Goal: Task Accomplishment & Management: Complete application form

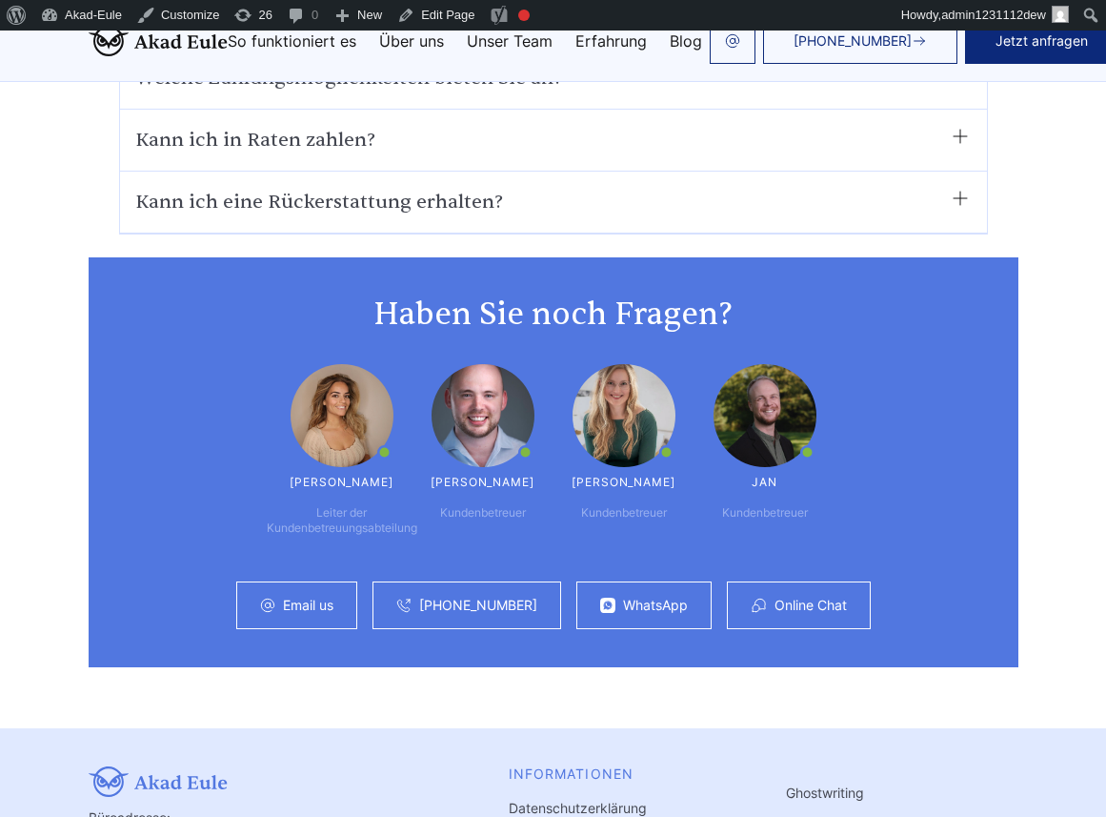
scroll to position [11614, 0]
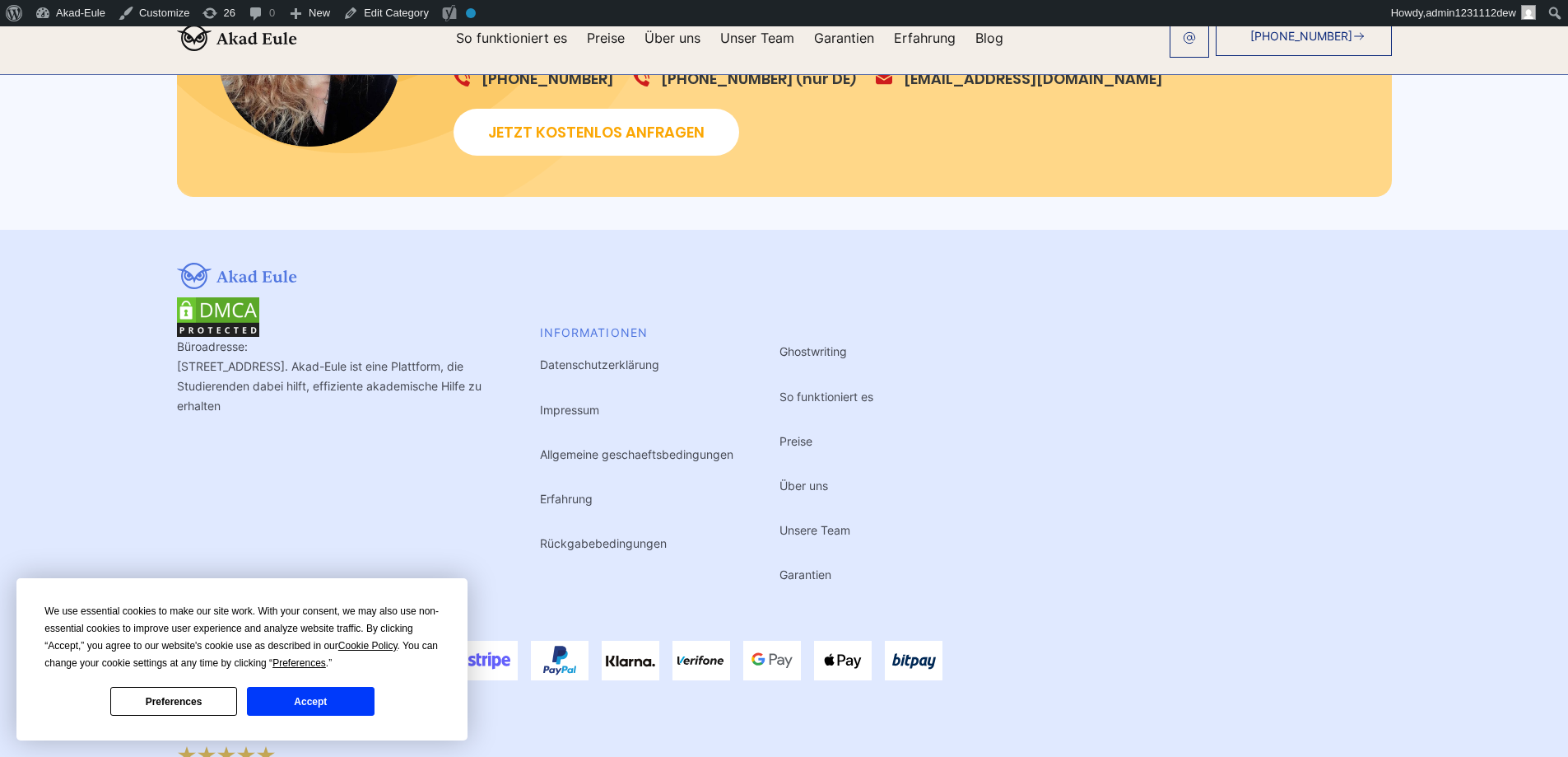
scroll to position [2074, 0]
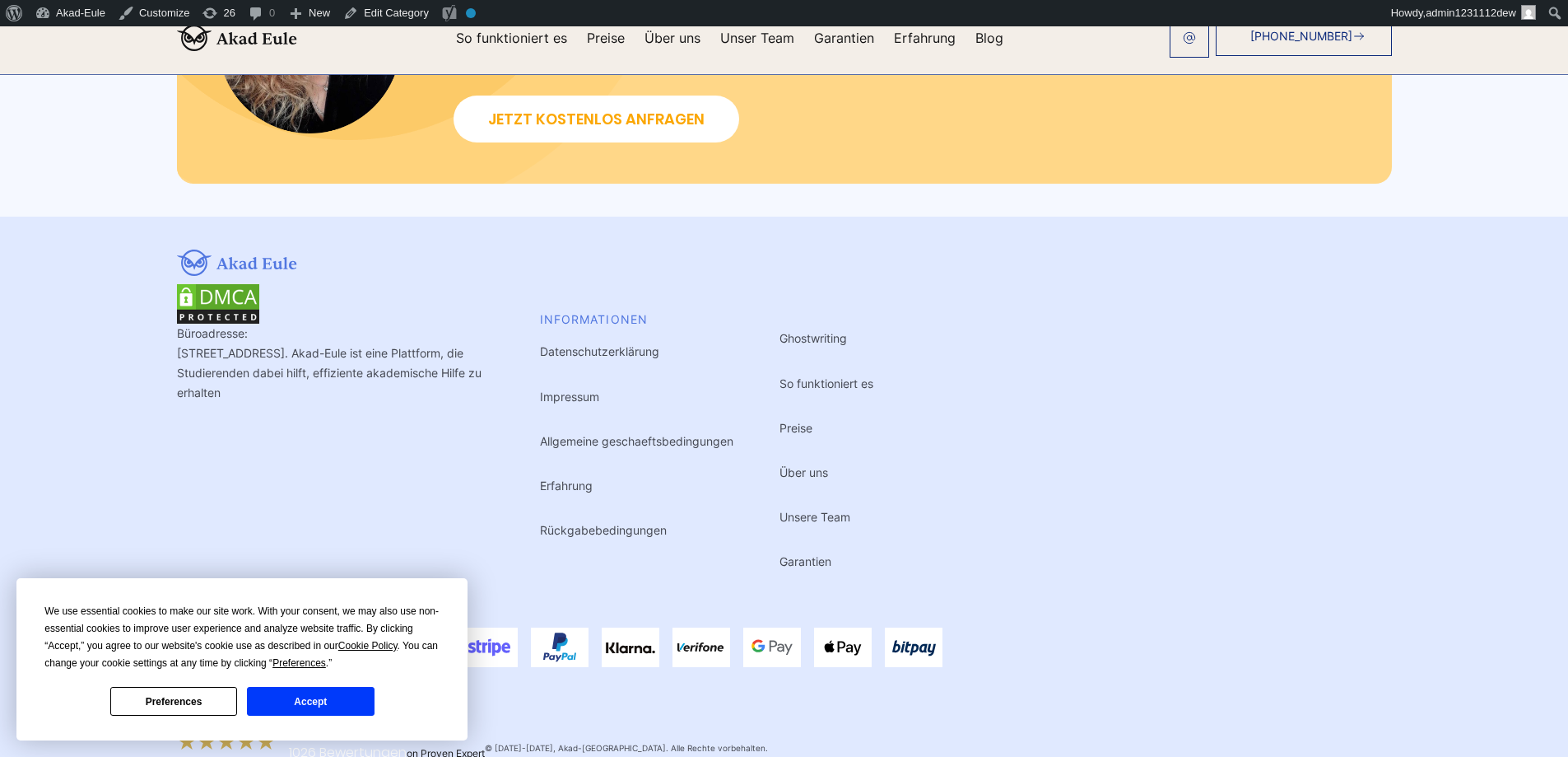
click at [363, 697] on button "Accept" at bounding box center [310, 701] width 127 height 29
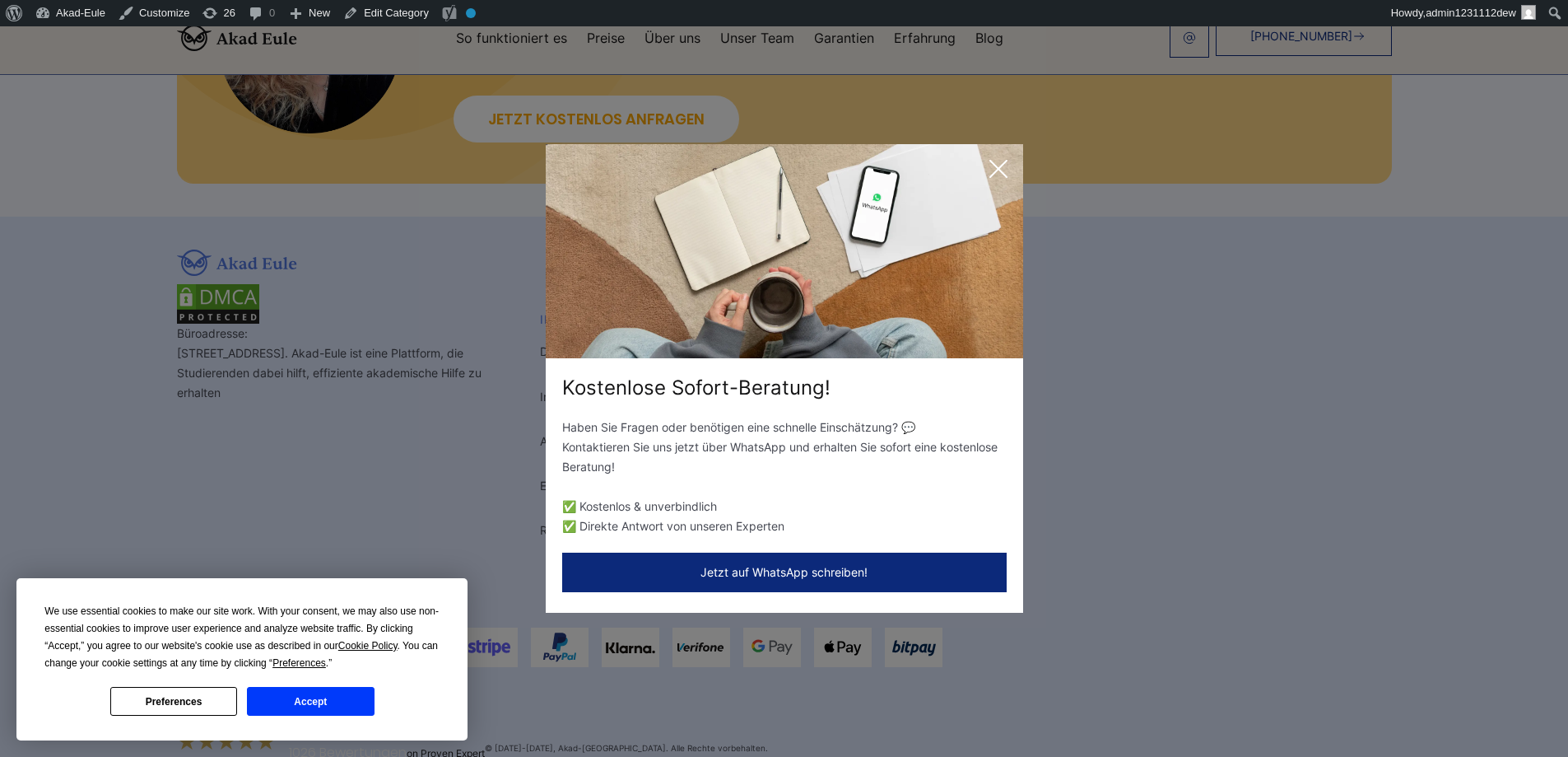
click at [333, 701] on button "Accept" at bounding box center [310, 701] width 127 height 29
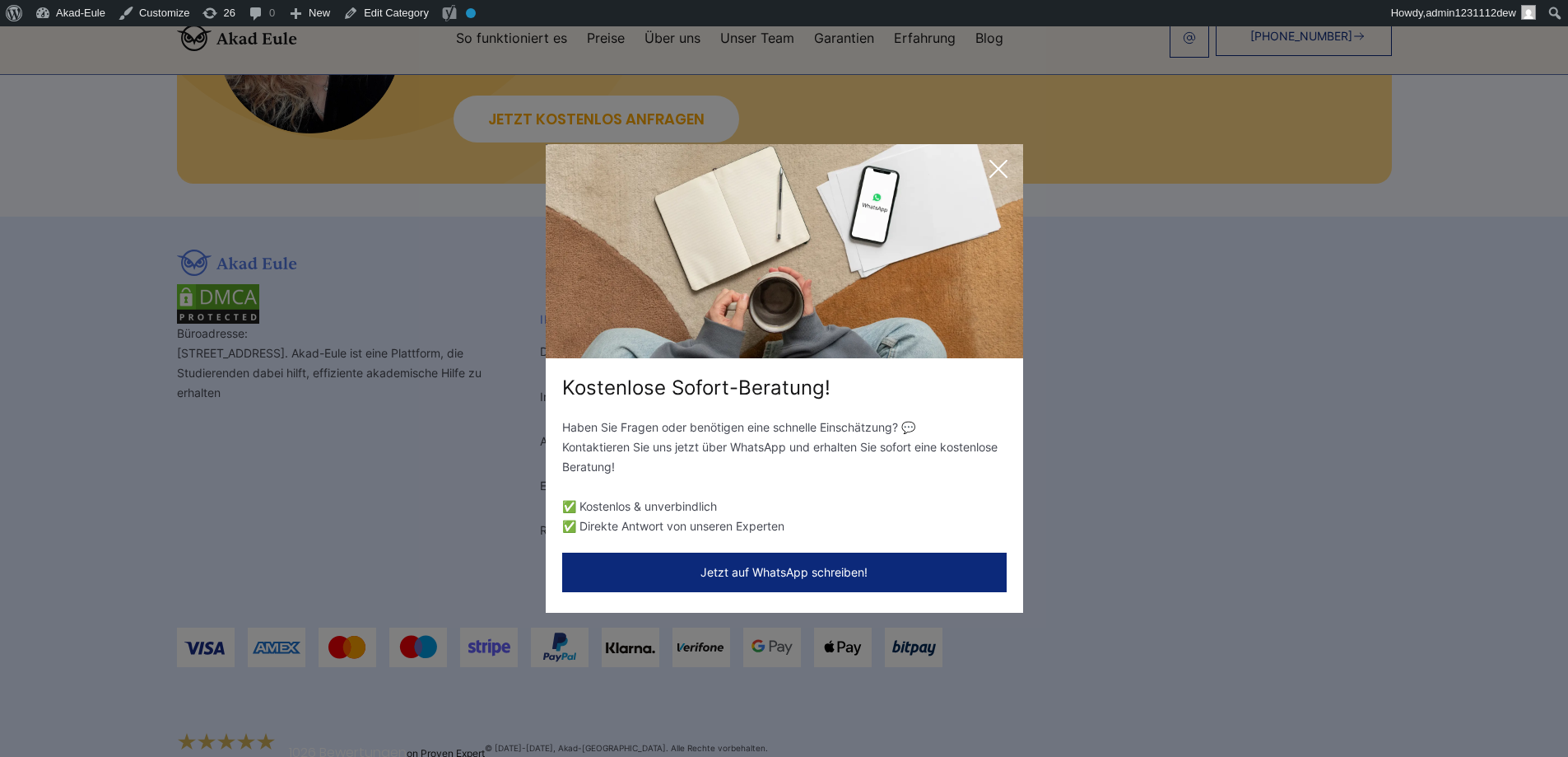
click at [1006, 164] on icon at bounding box center [999, 169] width 33 height 33
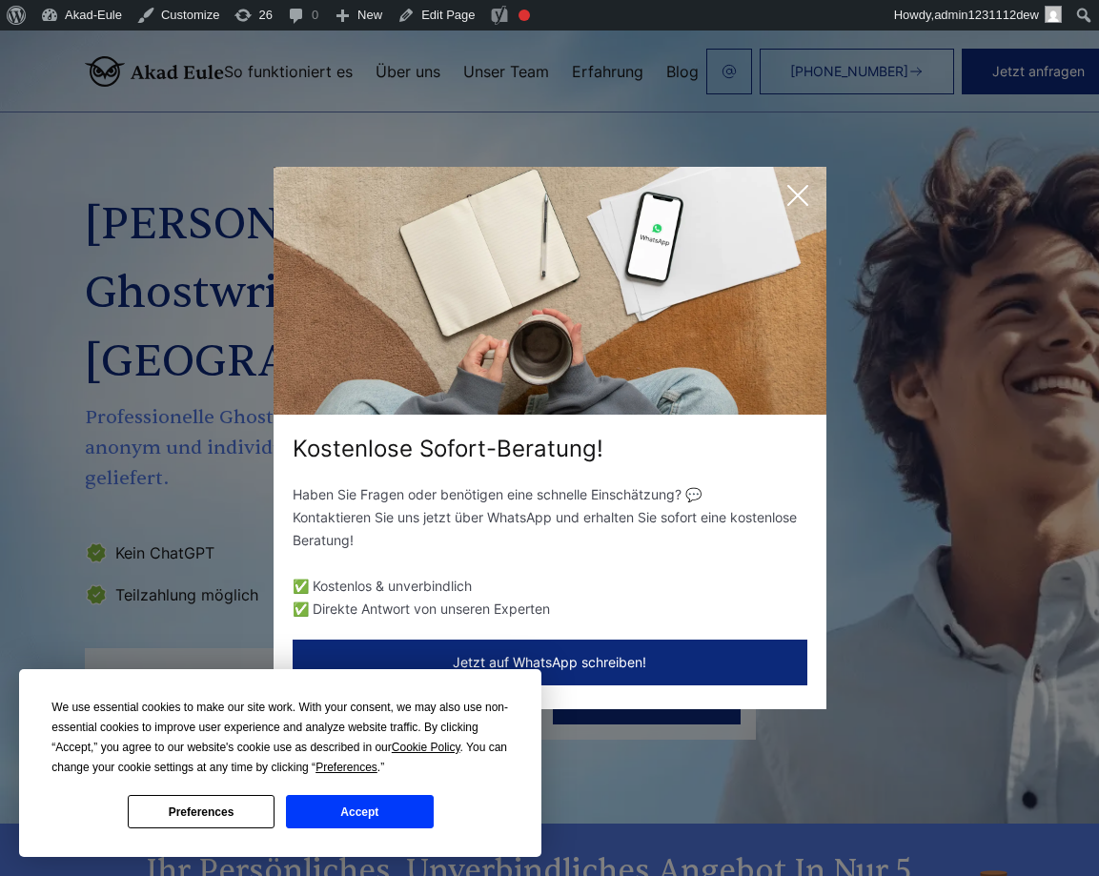
click at [807, 183] on icon at bounding box center [797, 195] width 38 height 38
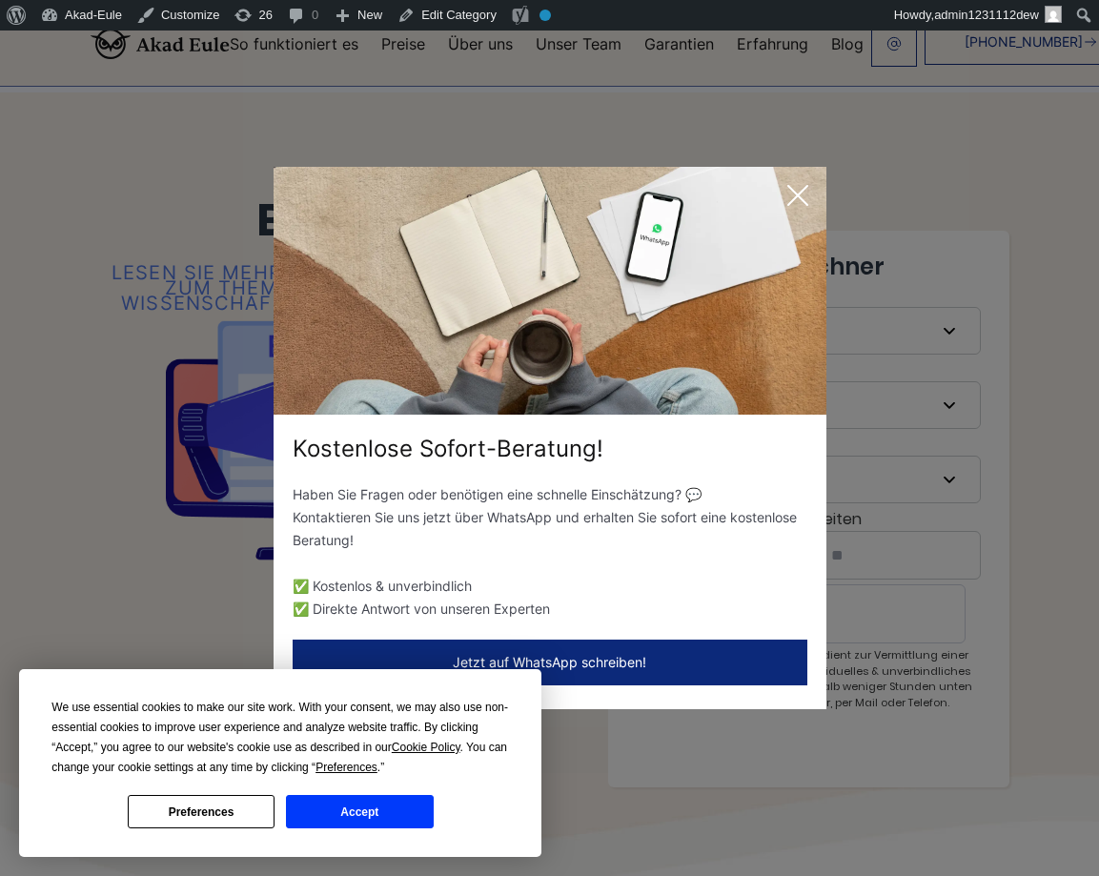
click at [795, 182] on icon at bounding box center [797, 195] width 38 height 38
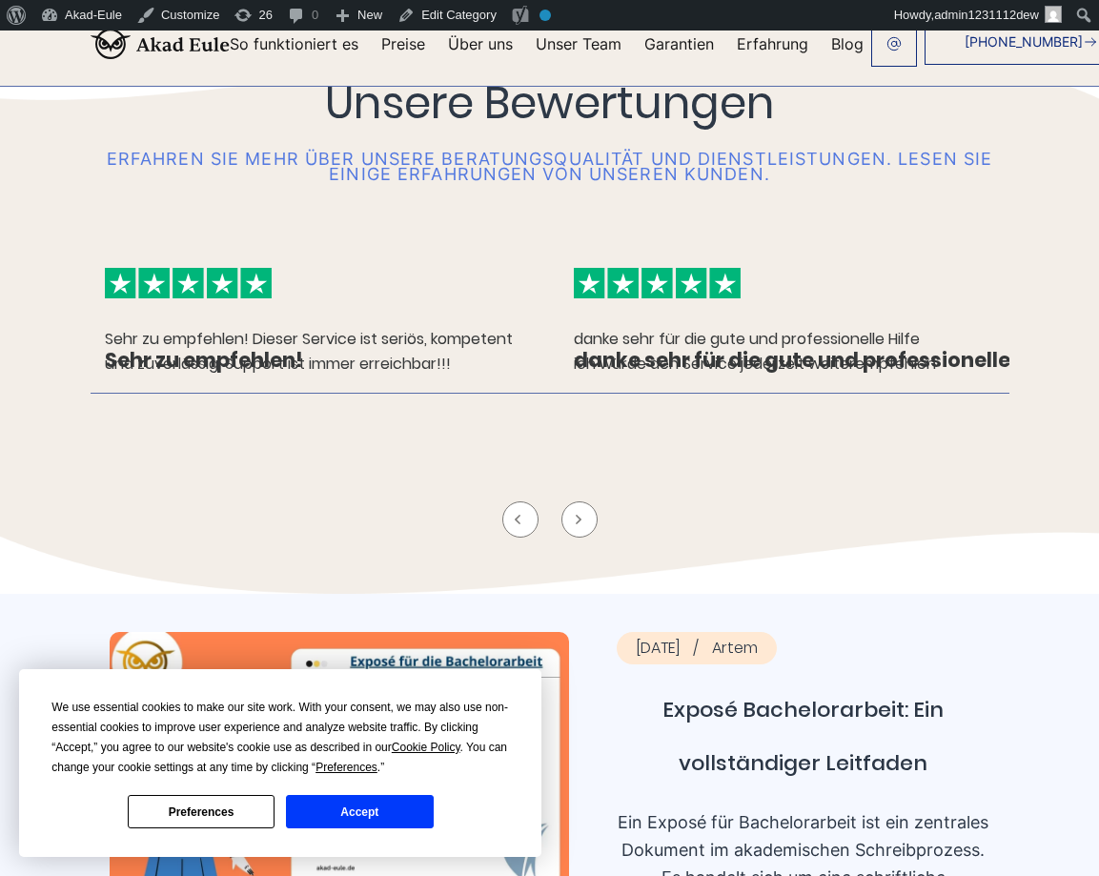
scroll to position [950, 0]
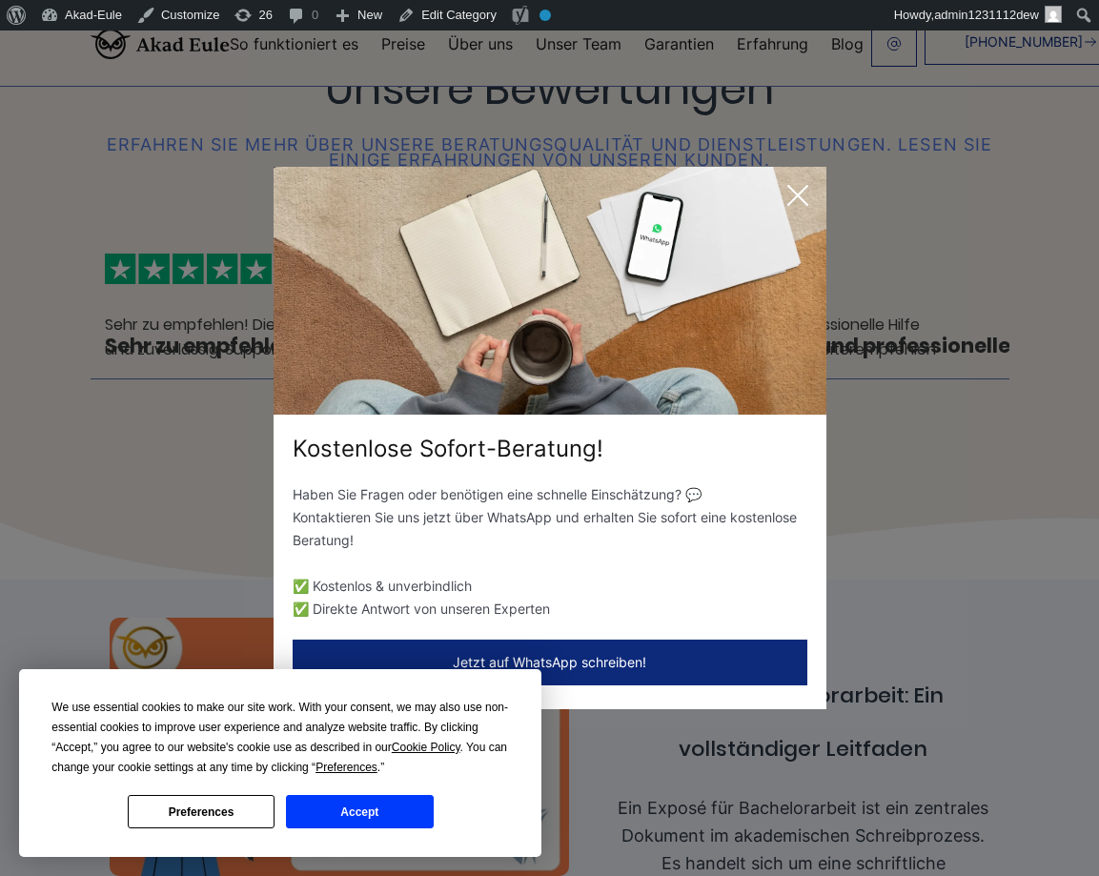
click at [799, 197] on icon at bounding box center [797, 195] width 19 height 19
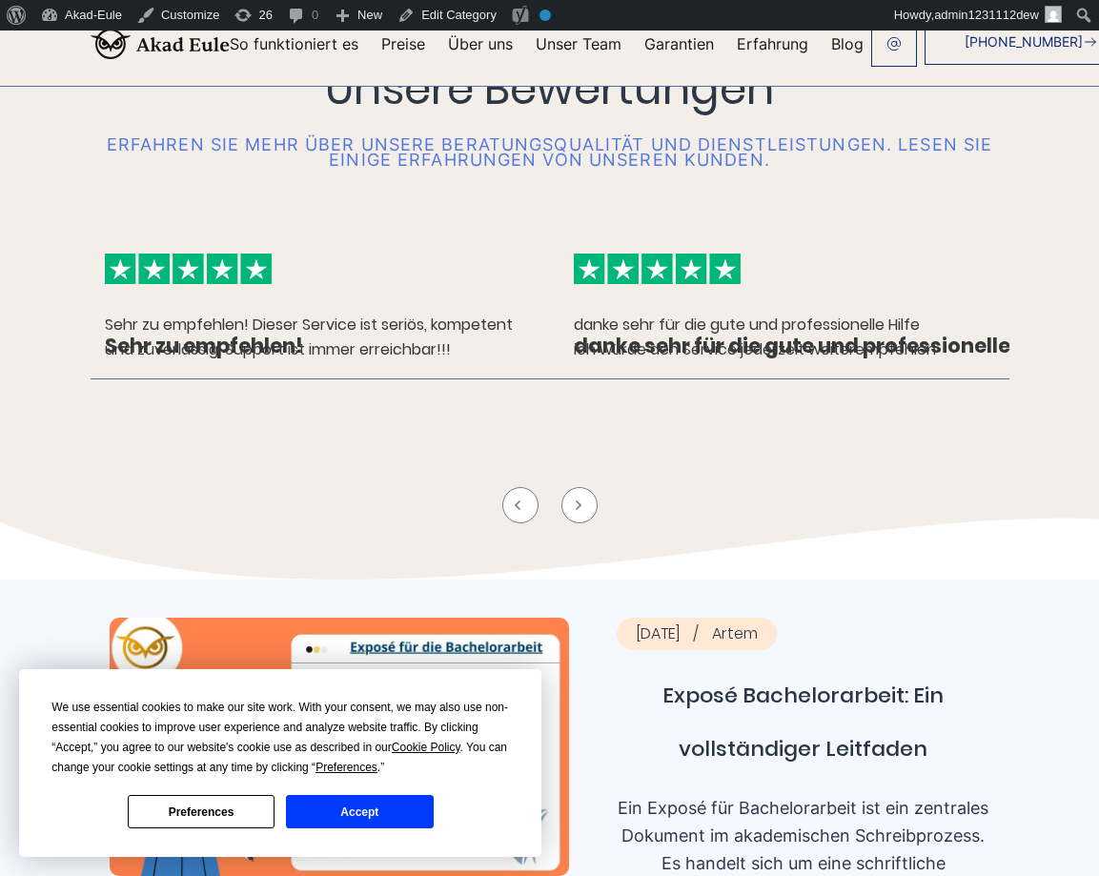
click at [678, 409] on li "[DATE]" at bounding box center [784, 326] width 450 height 165
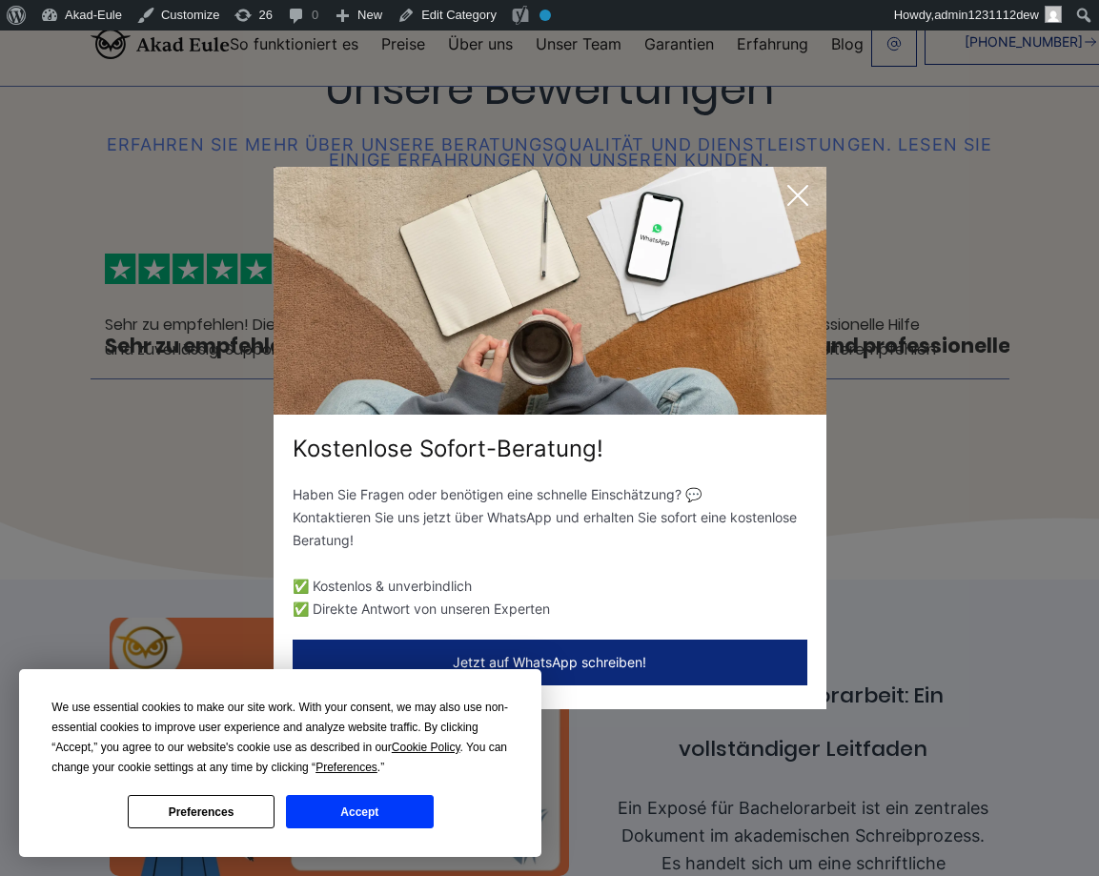
click at [786, 204] on icon at bounding box center [797, 195] width 38 height 38
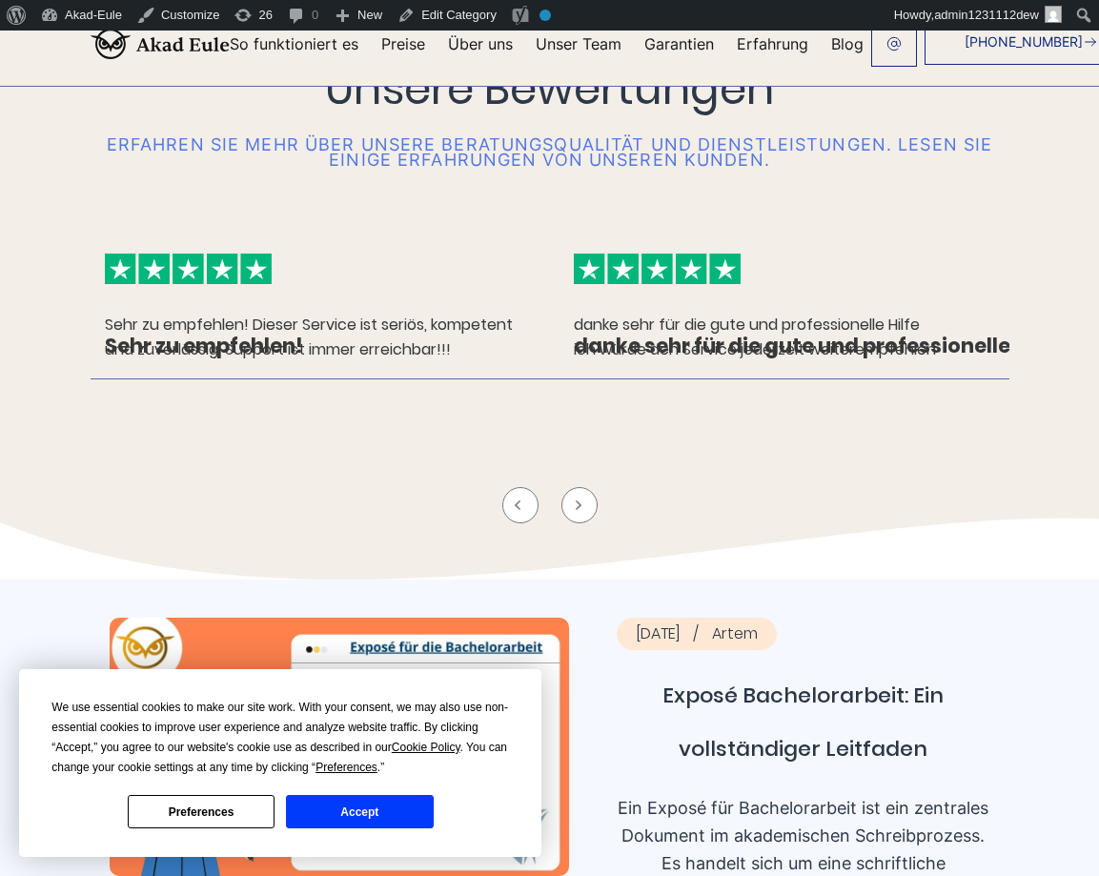
click at [791, 131] on div "Unsere Bewertungen Erfahren Sie mehr über unsere Beratungsqualität und Dienstle…" at bounding box center [550, 301] width 976 height 480
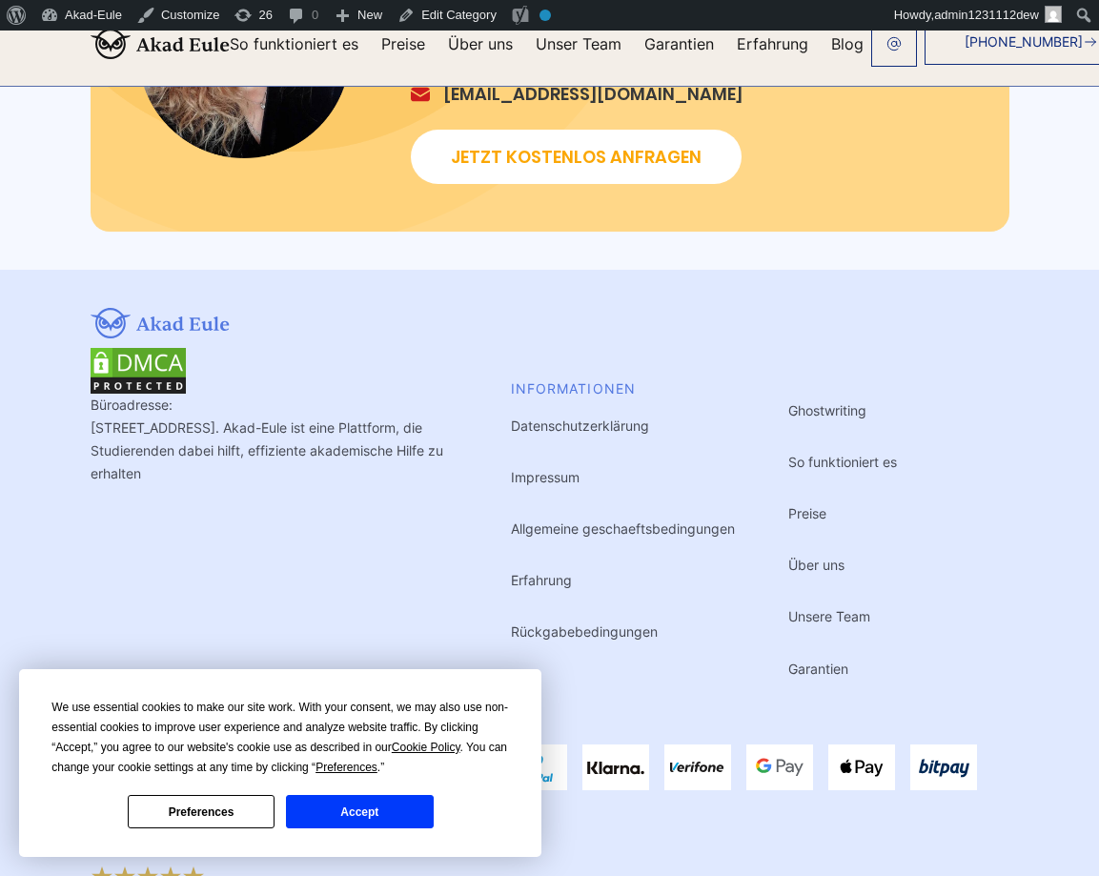
scroll to position [2898, 0]
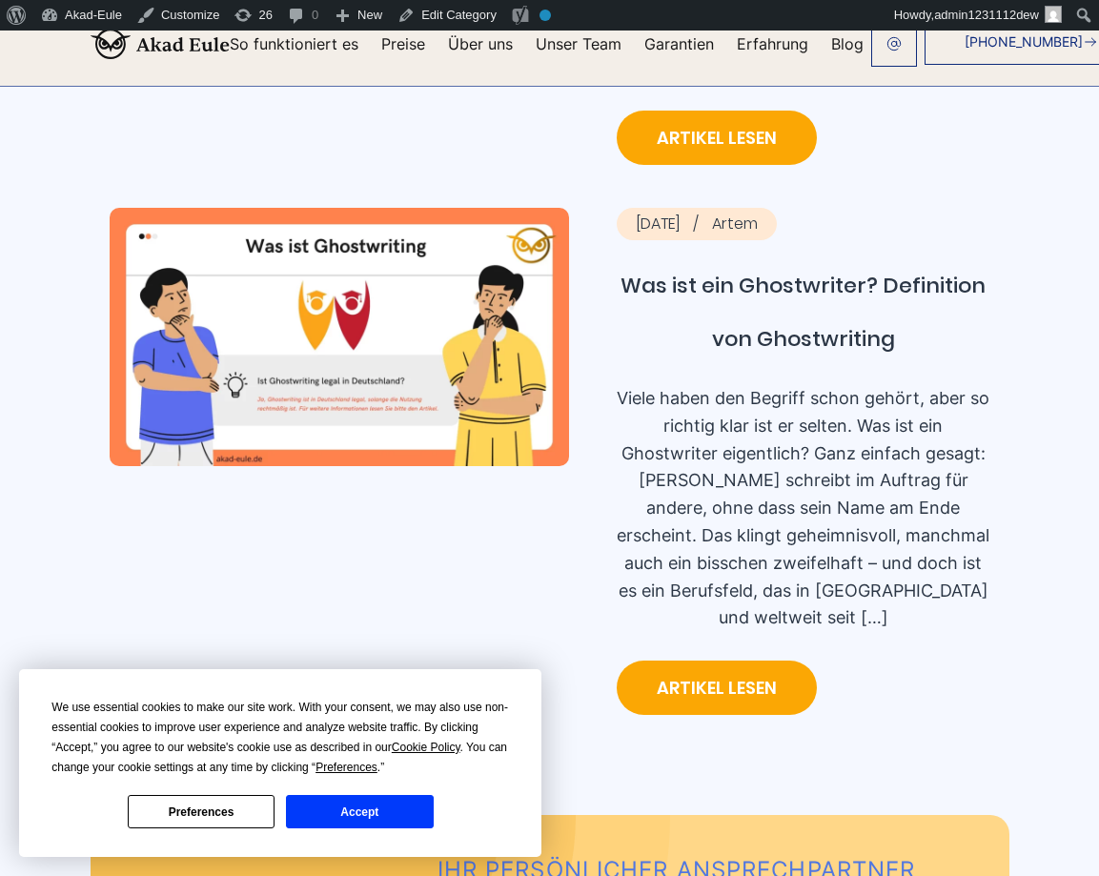
scroll to position [2865, 0]
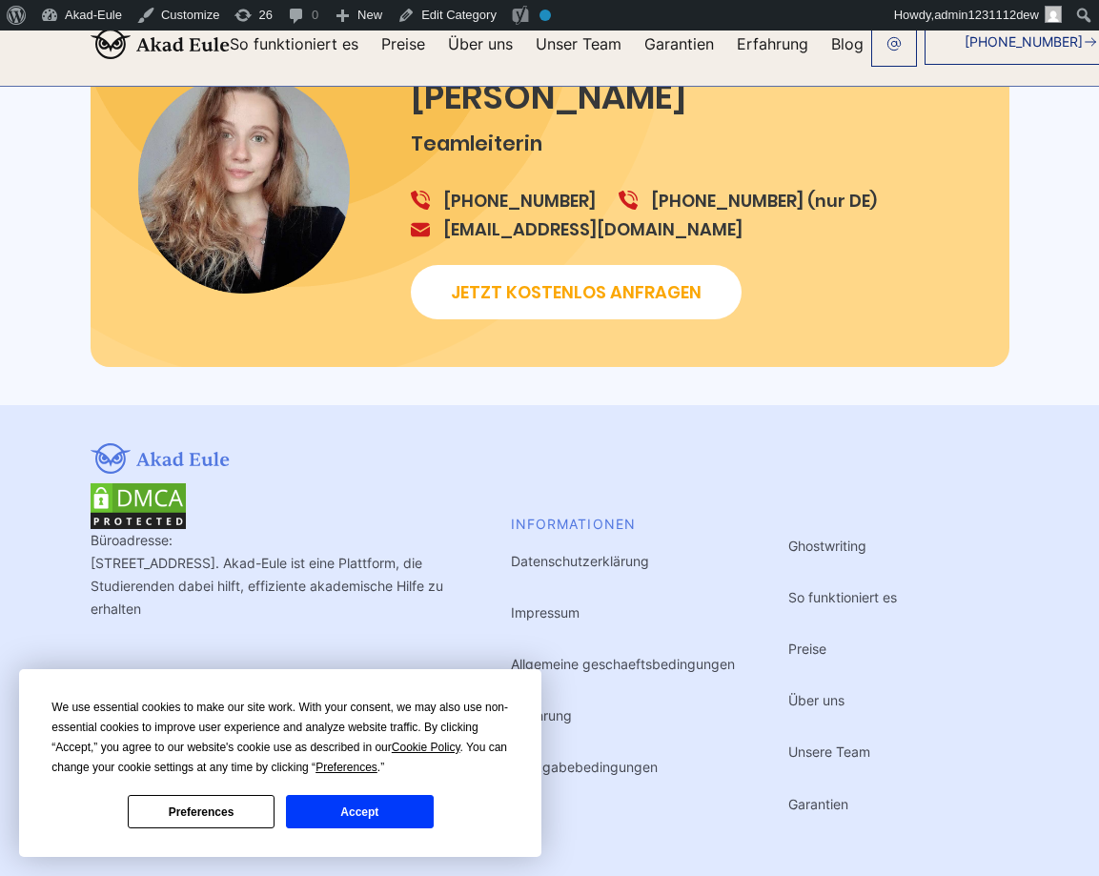
click at [434, 806] on div "Preferences Accept" at bounding box center [279, 811] width 457 height 33
click at [404, 812] on button "Accept" at bounding box center [359, 811] width 147 height 33
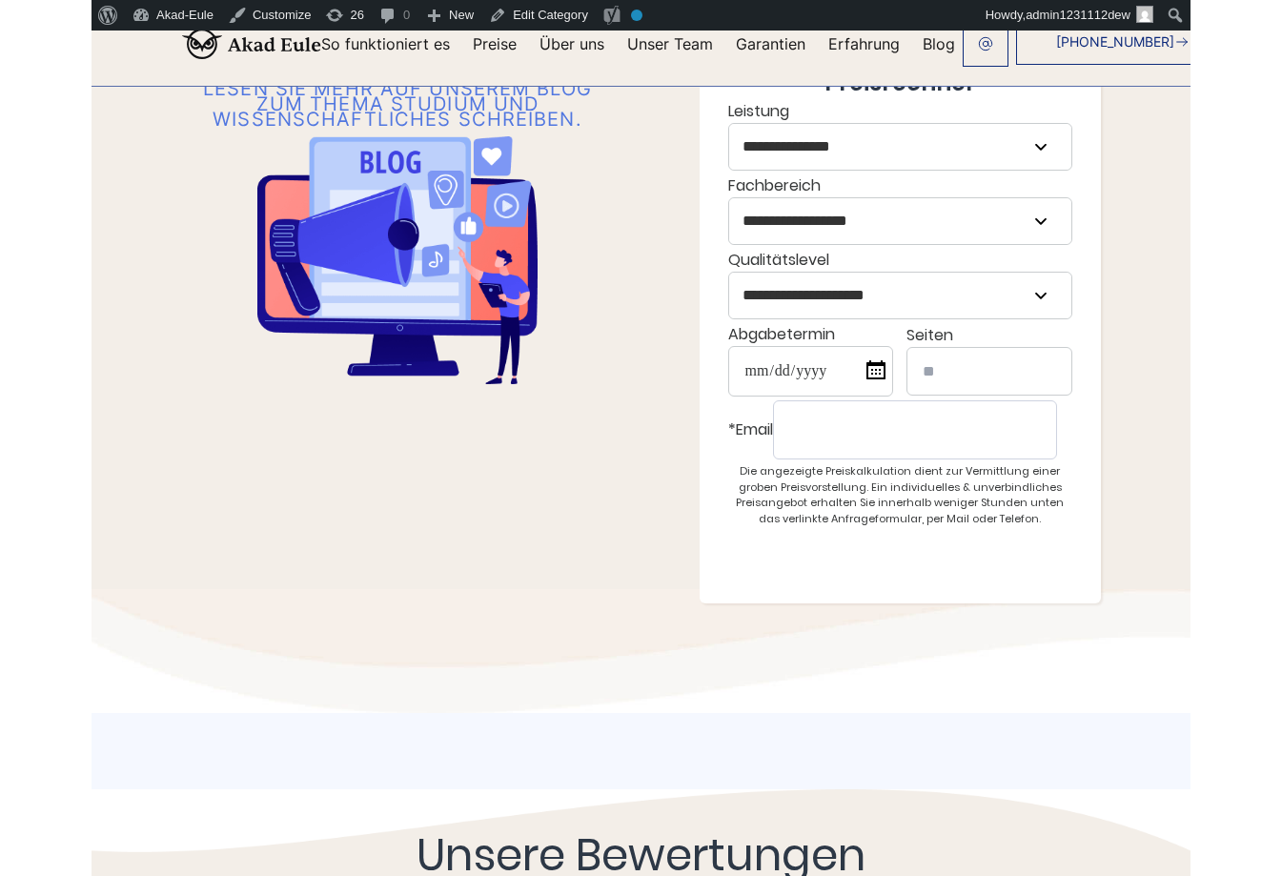
scroll to position [0, 0]
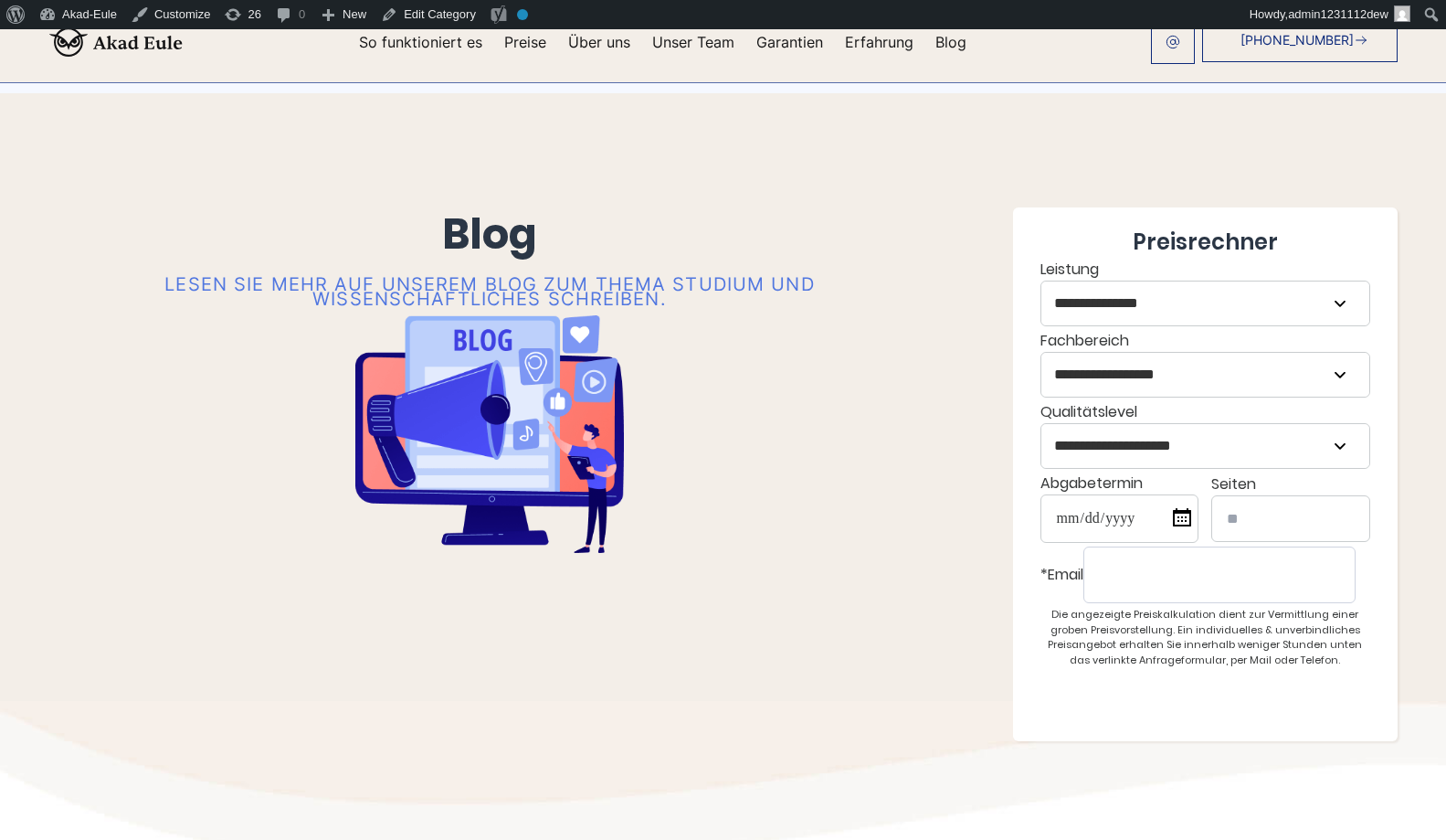
click at [0, 0] on button "Jetzt anfragen" at bounding box center [0, 0] width 0 height 0
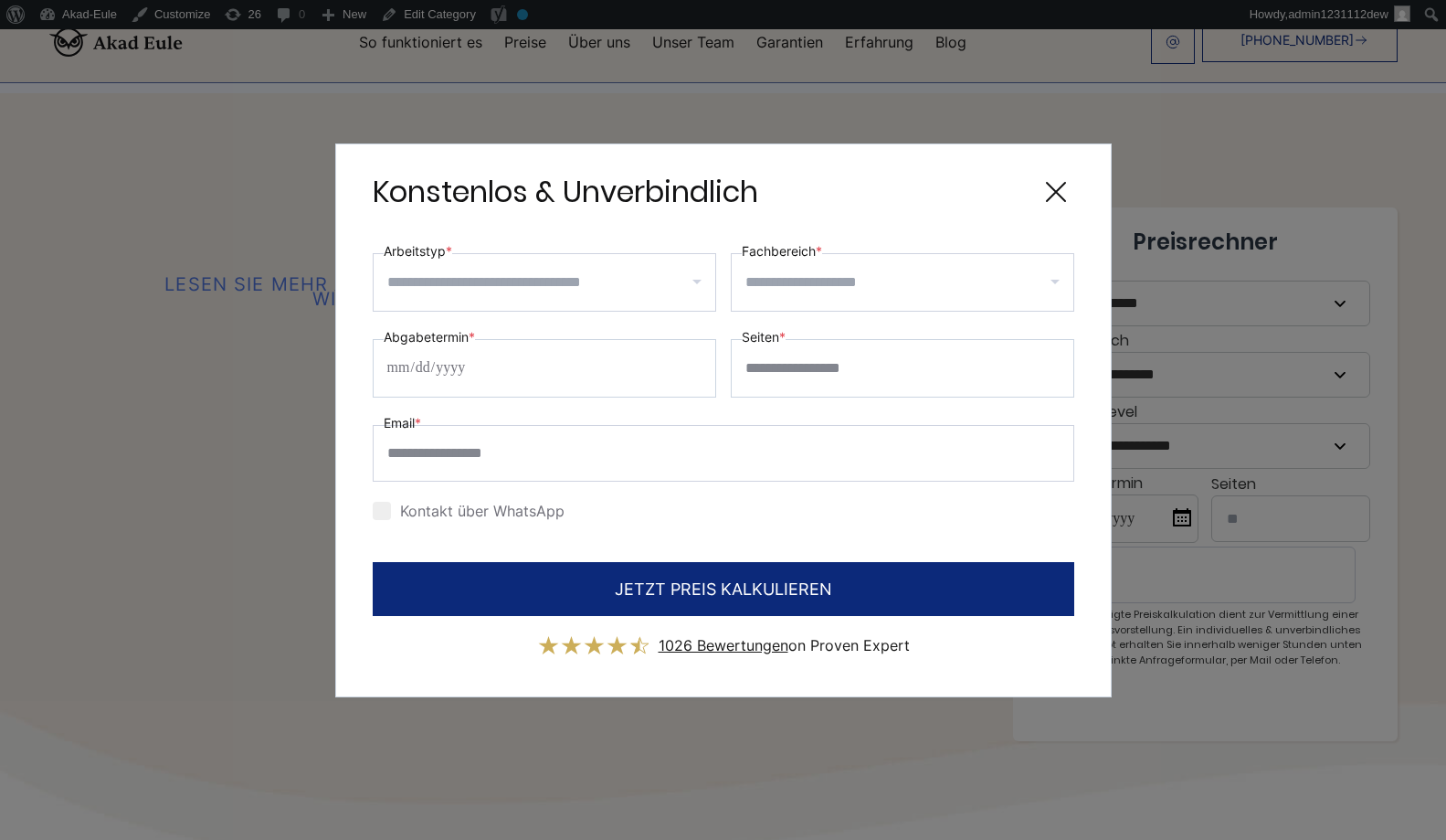
click at [617, 293] on input "Arbeitstyp *" at bounding box center [551, 282] width 328 height 29
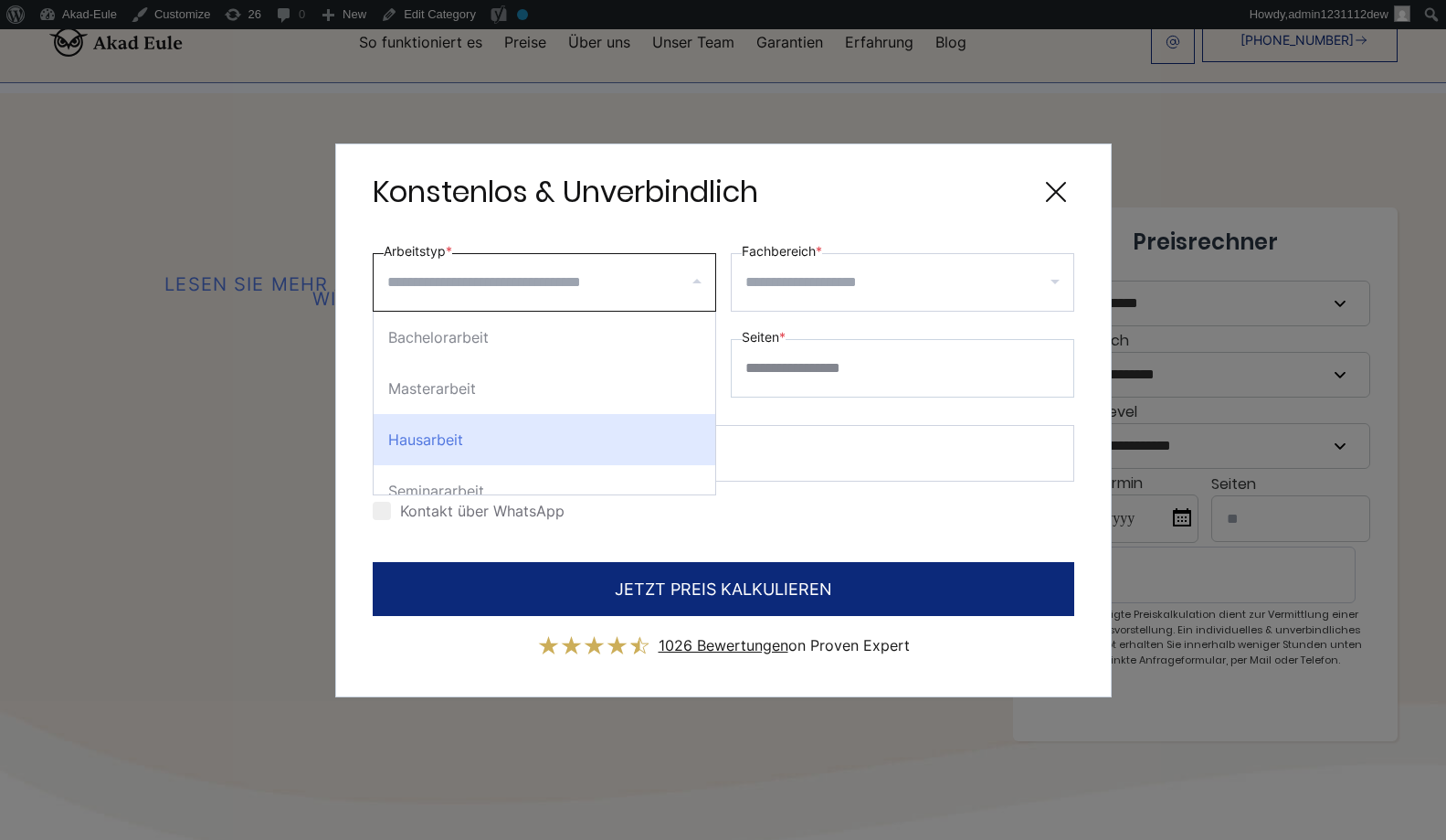
click at [521, 414] on div "Hausarbeit" at bounding box center [545, 439] width 341 height 51
select select "**"
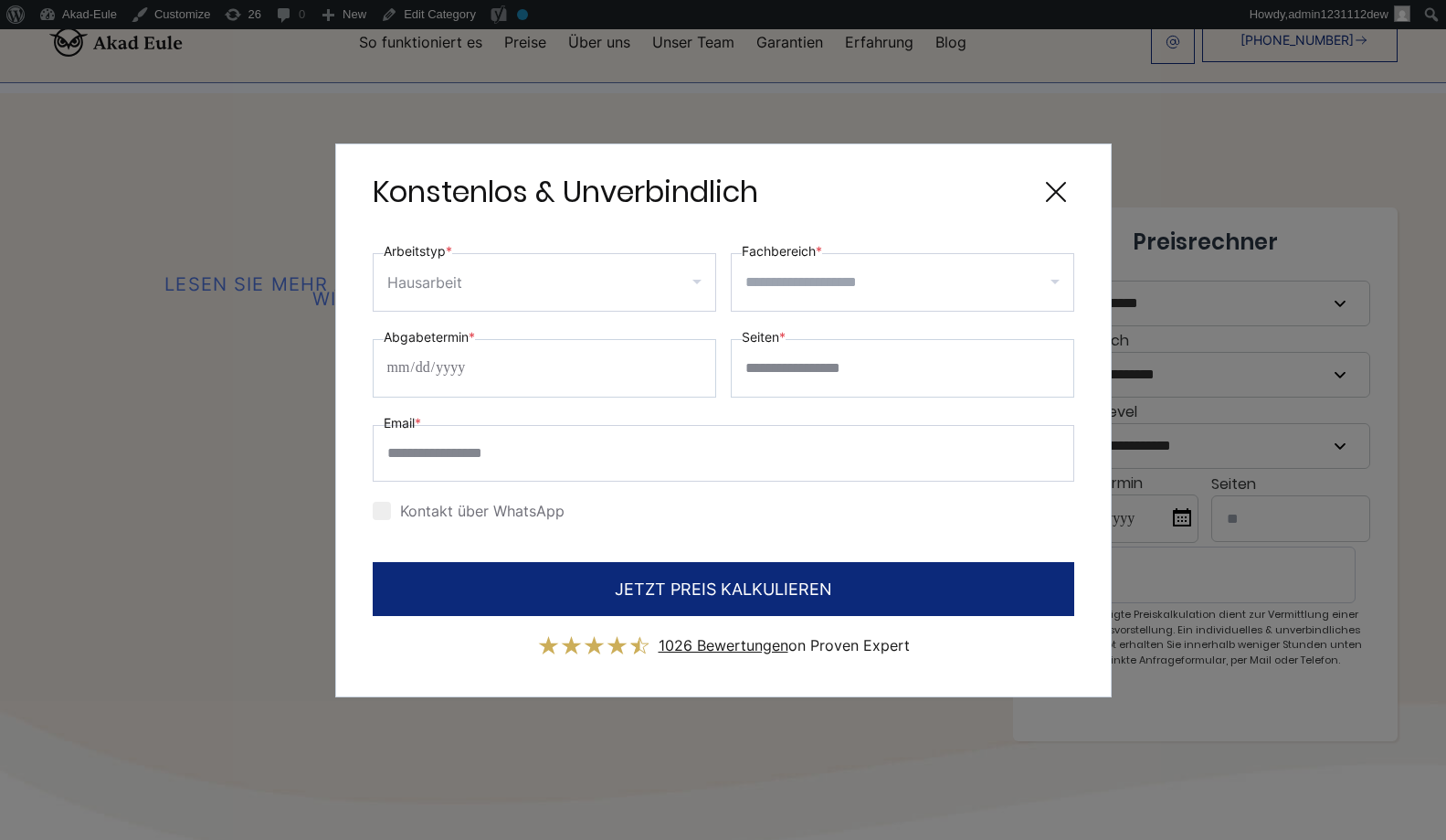
click at [940, 275] on input "Fachbereich *" at bounding box center [910, 282] width 328 height 29
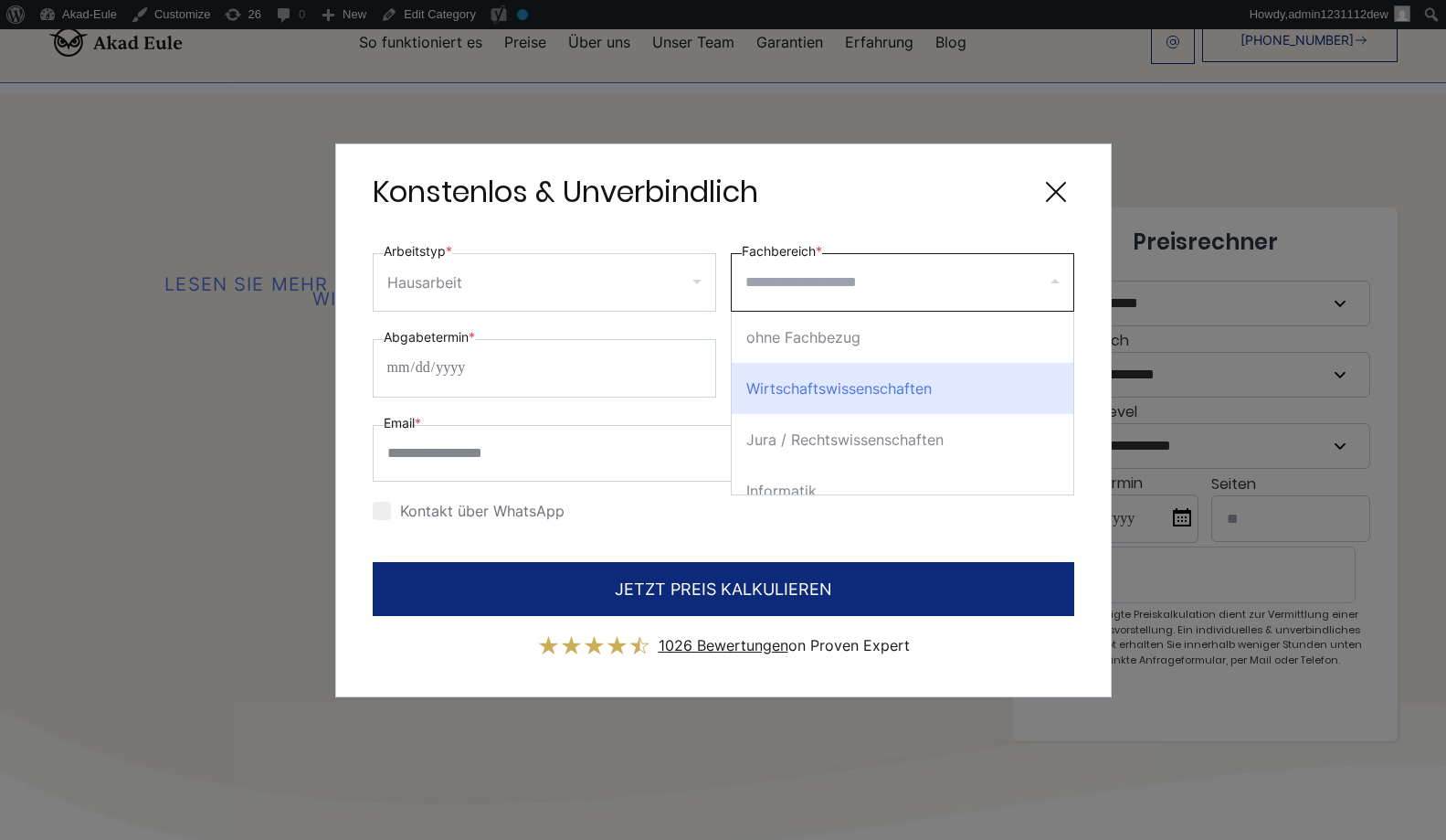
drag, startPoint x: 864, startPoint y: 374, endPoint x: 852, endPoint y: 363, distance: 16.3
click at [862, 373] on div "Wirtschaftswissenschaften" at bounding box center [902, 387] width 341 height 51
select select "*"
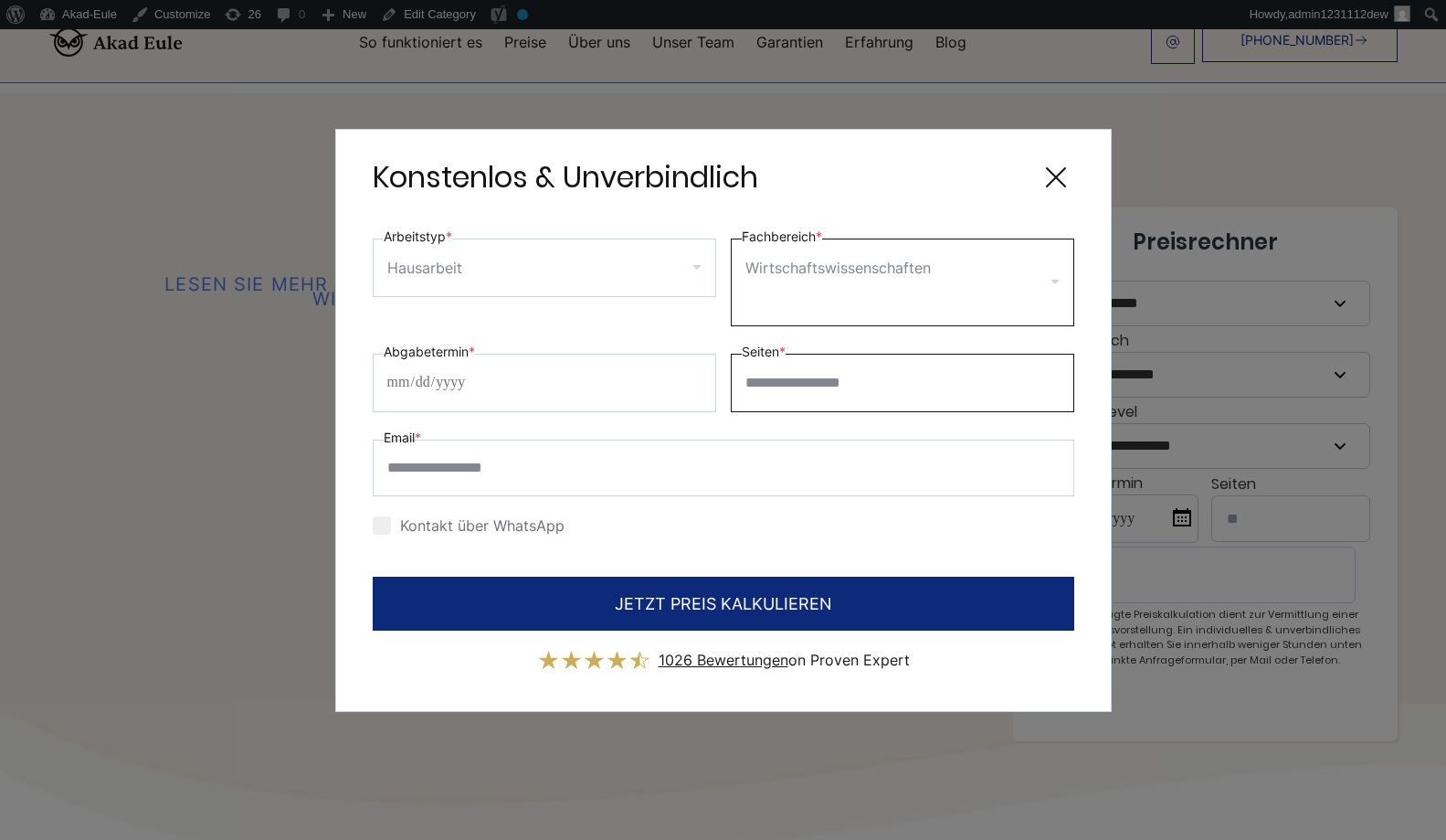
drag, startPoint x: 827, startPoint y: 342, endPoint x: 823, endPoint y: 367, distance: 25.3
click at [827, 350] on div "Seiten *" at bounding box center [902, 376] width 343 height 71
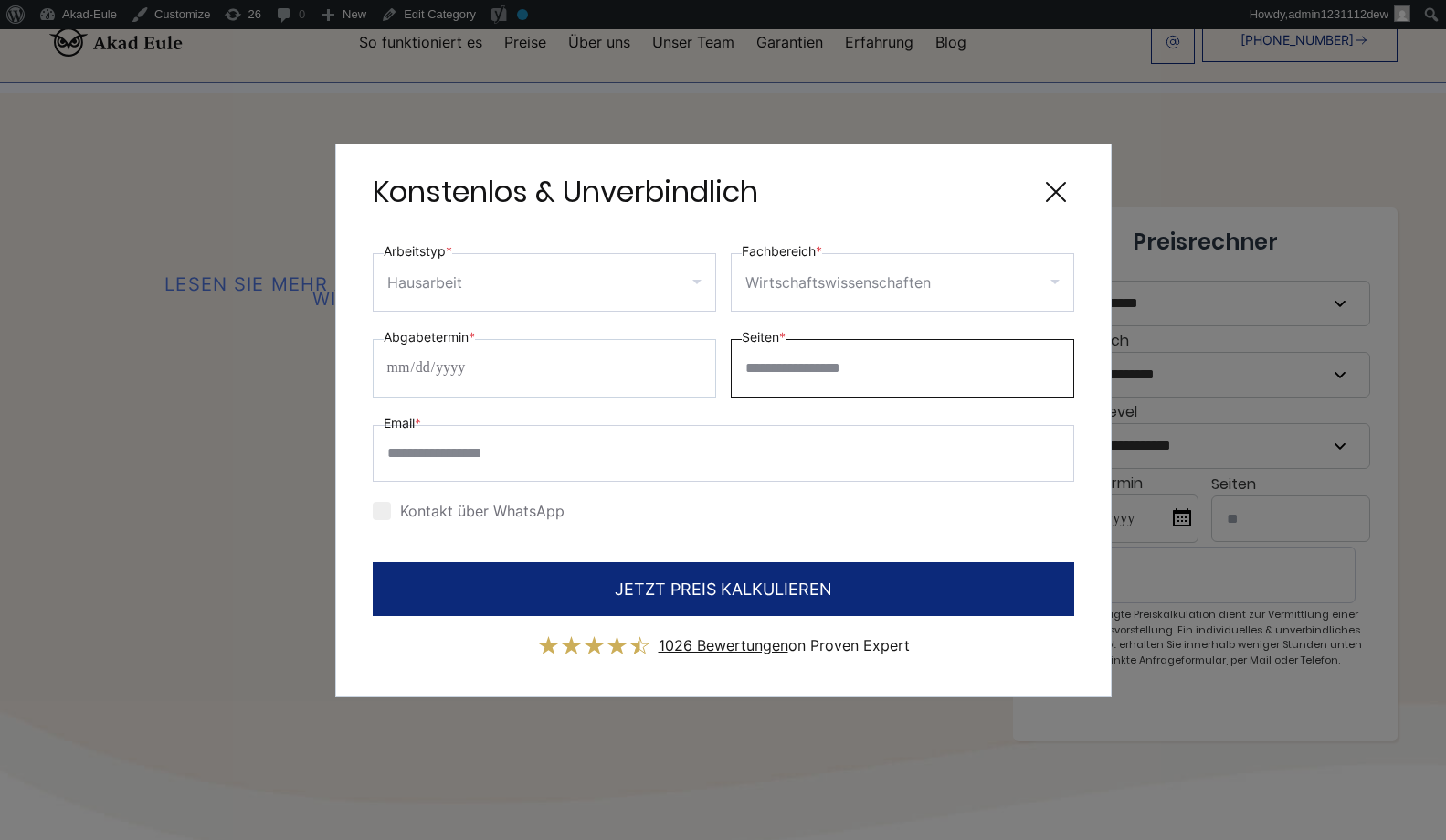
click at [823, 367] on input "Seiten *" at bounding box center [902, 368] width 343 height 58
type input "**"
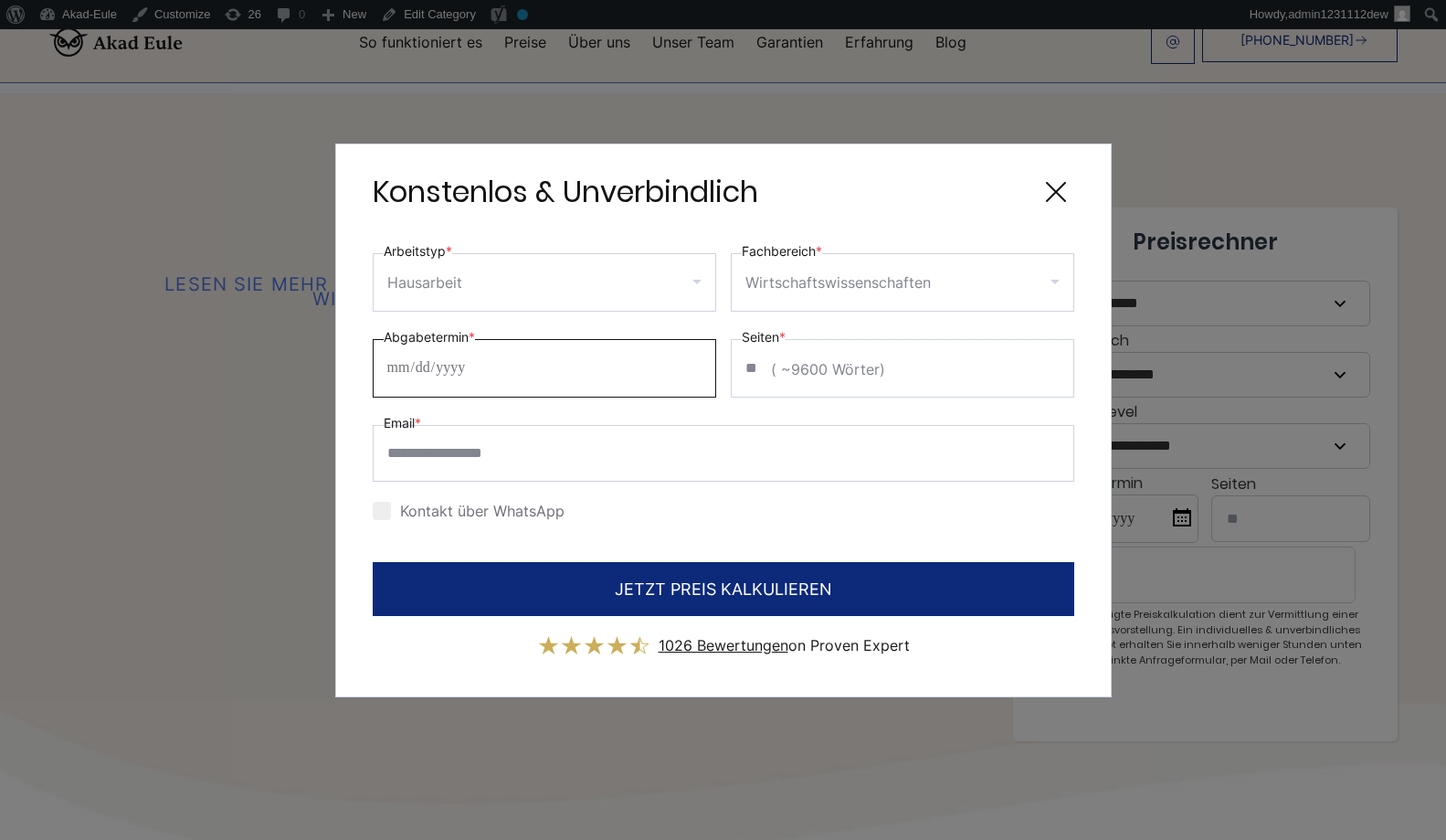
click at [494, 369] on input "Abgabetermin *" at bounding box center [545, 368] width 343 height 58
drag, startPoint x: 725, startPoint y: 385, endPoint x: 695, endPoint y: 372, distance: 32.7
click at [711, 379] on div "Abgabetermin * Seiten * ** ( ~9600 Wörter)" at bounding box center [724, 362] width 702 height 71
click at [689, 368] on input "Abgabetermin *" at bounding box center [545, 368] width 343 height 58
click at [702, 369] on input "Abgabetermin *" at bounding box center [545, 368] width 343 height 58
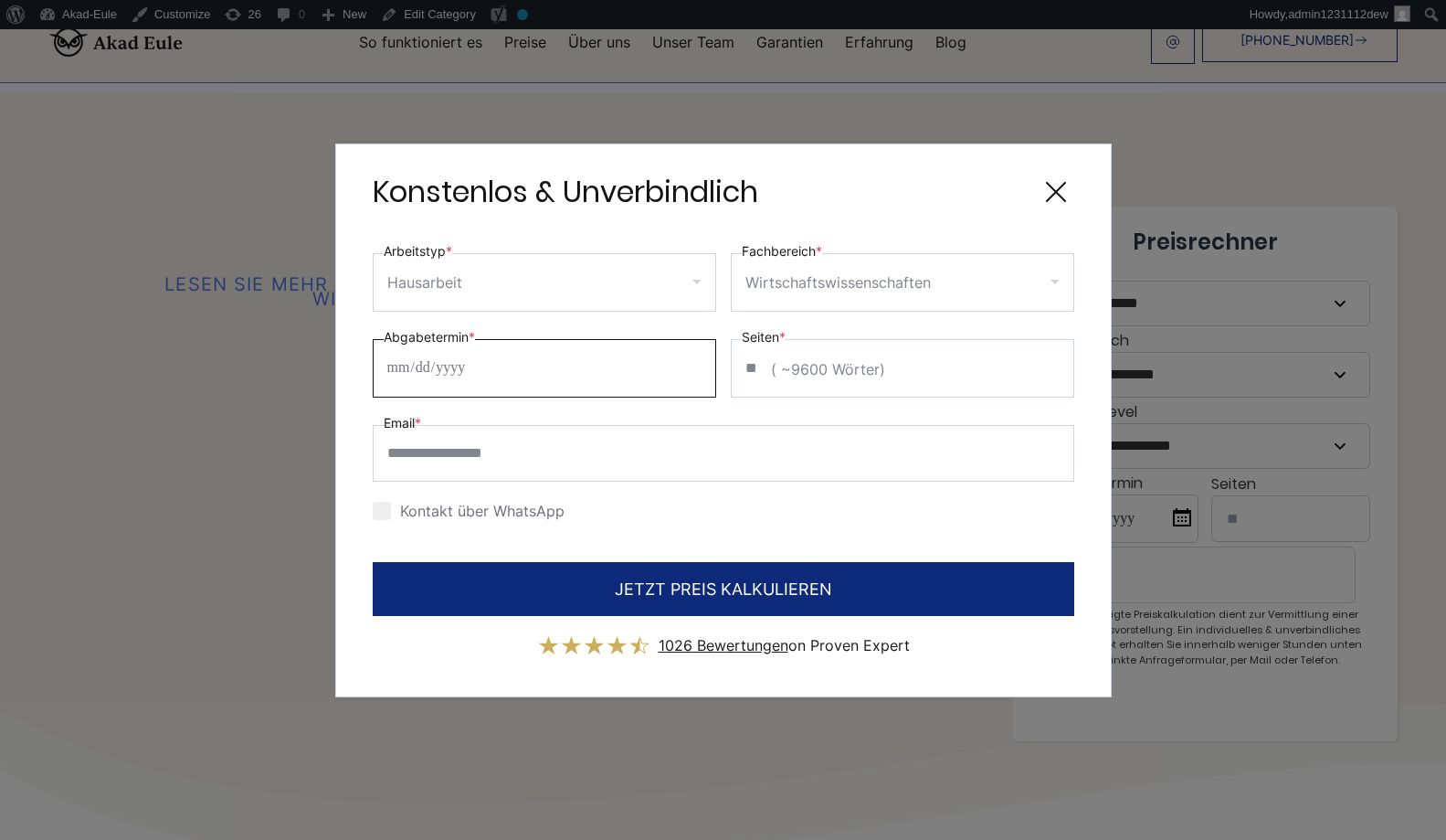
click at [702, 369] on input "Abgabetermin *" at bounding box center [545, 368] width 343 height 58
click at [498, 367] on input "Abgabetermin *" at bounding box center [545, 368] width 343 height 58
click at [405, 373] on input "Abgabetermin *" at bounding box center [545, 368] width 343 height 58
click at [414, 373] on input "Abgabetermin *" at bounding box center [545, 368] width 343 height 58
click at [425, 382] on input "Abgabetermin *" at bounding box center [545, 368] width 343 height 58
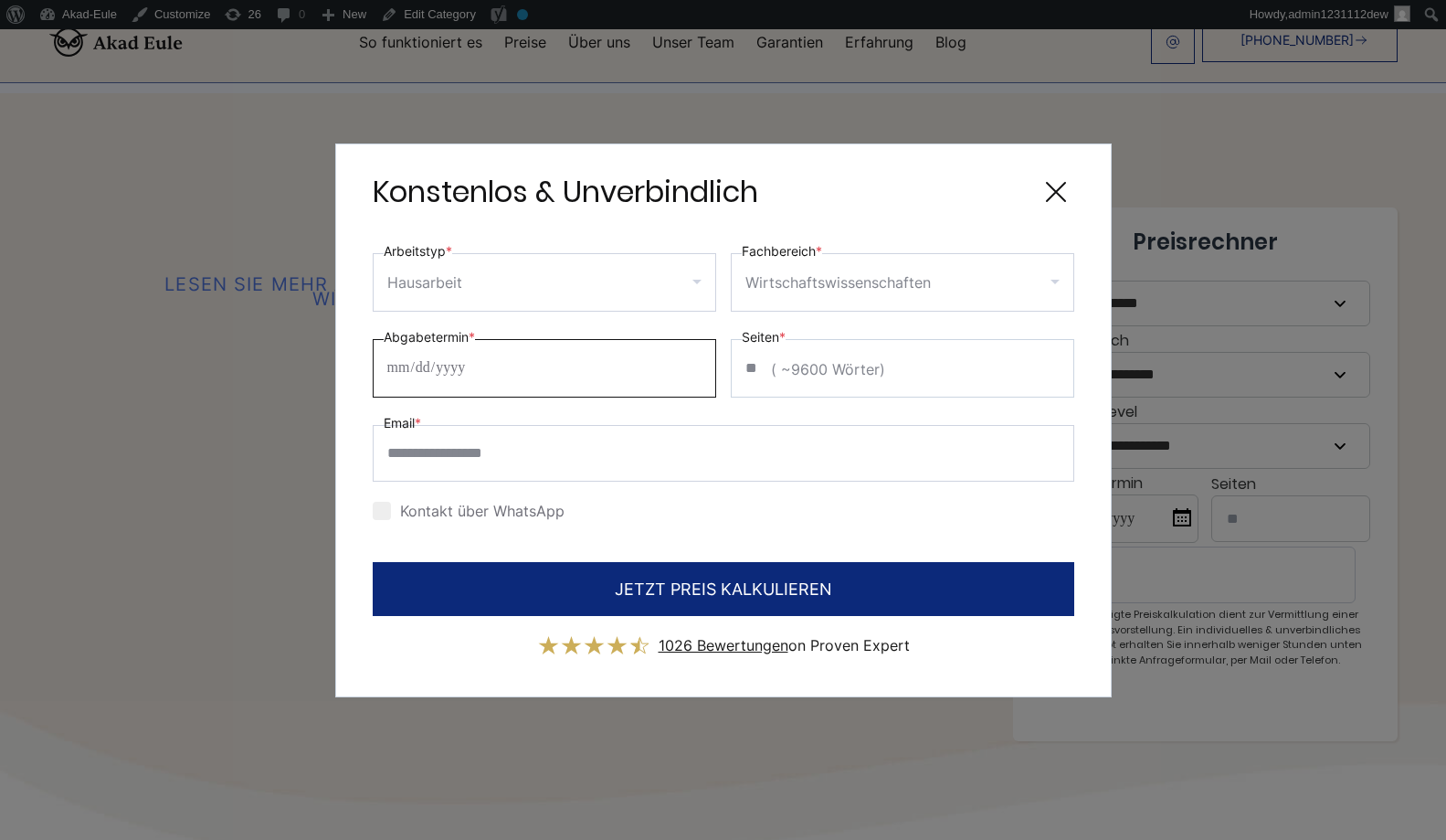
click at [434, 392] on input "Abgabetermin *" at bounding box center [545, 368] width 343 height 58
click at [543, 384] on input "Abgabetermin *" at bounding box center [545, 368] width 343 height 58
drag, startPoint x: 639, startPoint y: 368, endPoint x: 670, endPoint y: 364, distance: 31.3
click at [648, 365] on input "Abgabetermin *" at bounding box center [545, 368] width 343 height 58
drag, startPoint x: 686, startPoint y: 373, endPoint x: 695, endPoint y: 367, distance: 10.8
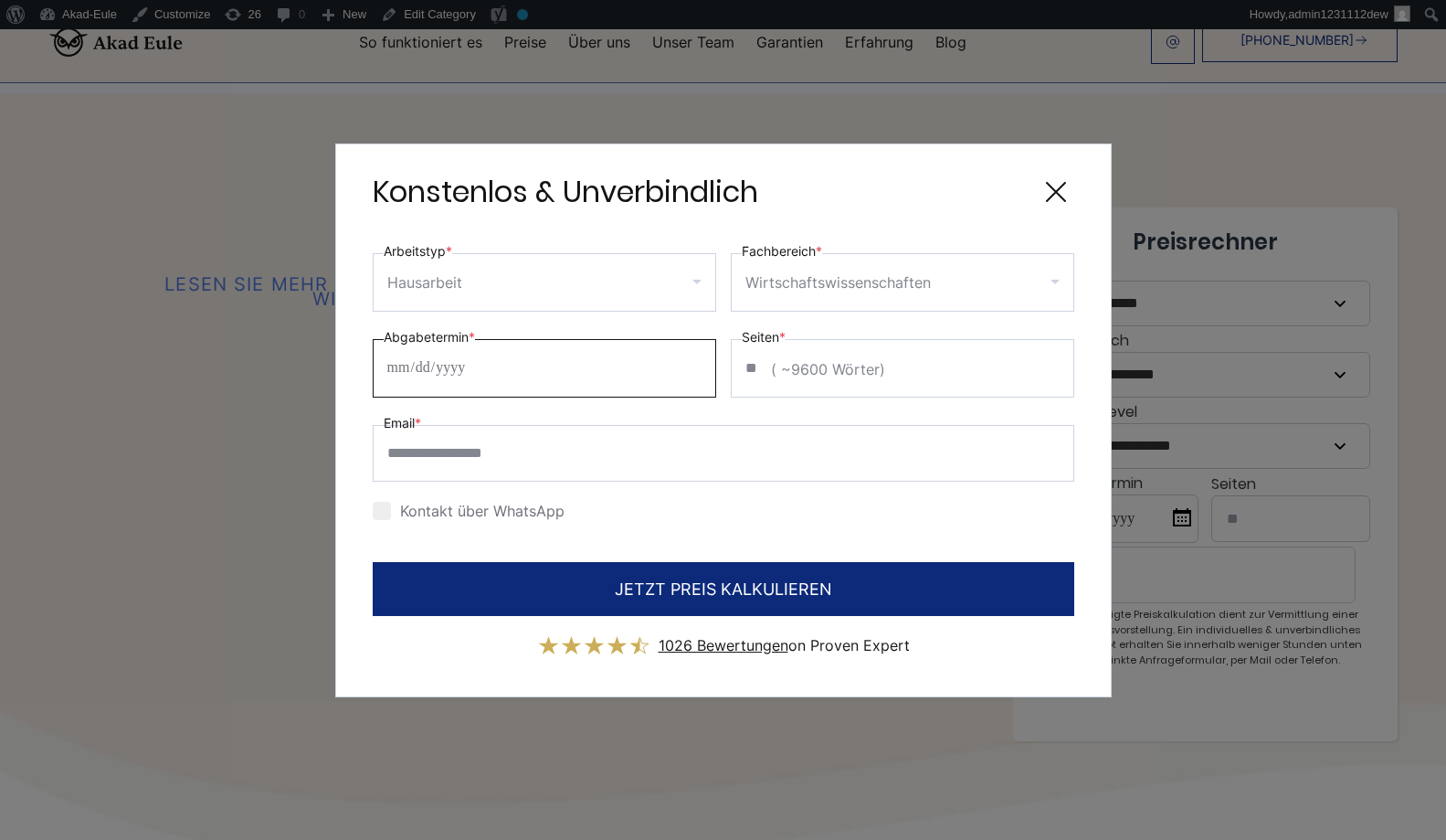
click at [688, 373] on input "Abgabetermin *" at bounding box center [545, 368] width 343 height 58
drag, startPoint x: 700, startPoint y: 364, endPoint x: 700, endPoint y: 354, distance: 10.0
click at [700, 363] on input "Abgabetermin *" at bounding box center [545, 368] width 343 height 58
drag, startPoint x: 700, startPoint y: 354, endPoint x: 692, endPoint y: 345, distance: 12.0
click at [698, 351] on input "Abgabetermin *" at bounding box center [545, 368] width 343 height 58
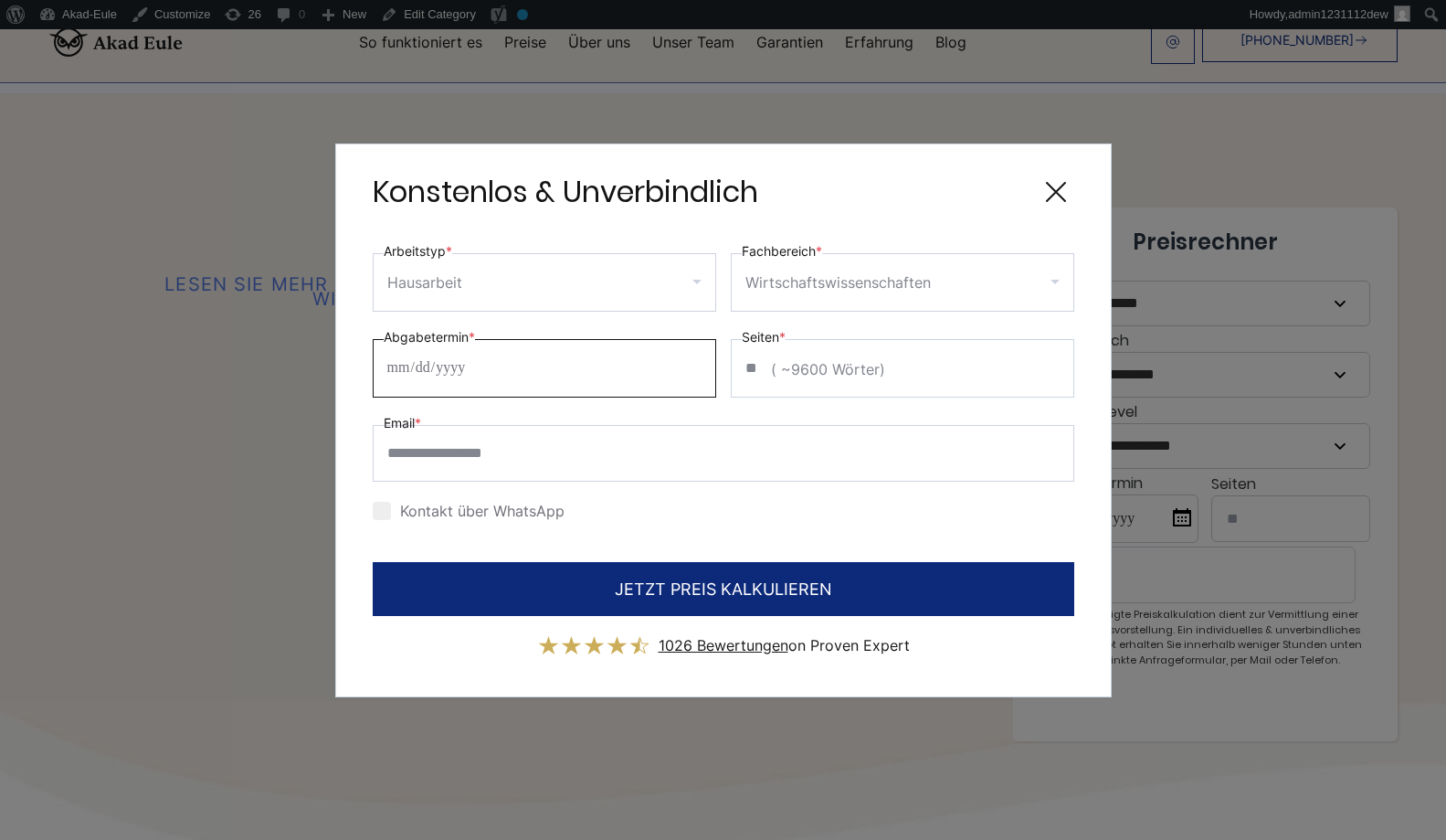
drag, startPoint x: 692, startPoint y: 345, endPoint x: 667, endPoint y: 339, distance: 25.7
click at [678, 342] on input "Abgabetermin *" at bounding box center [545, 368] width 343 height 58
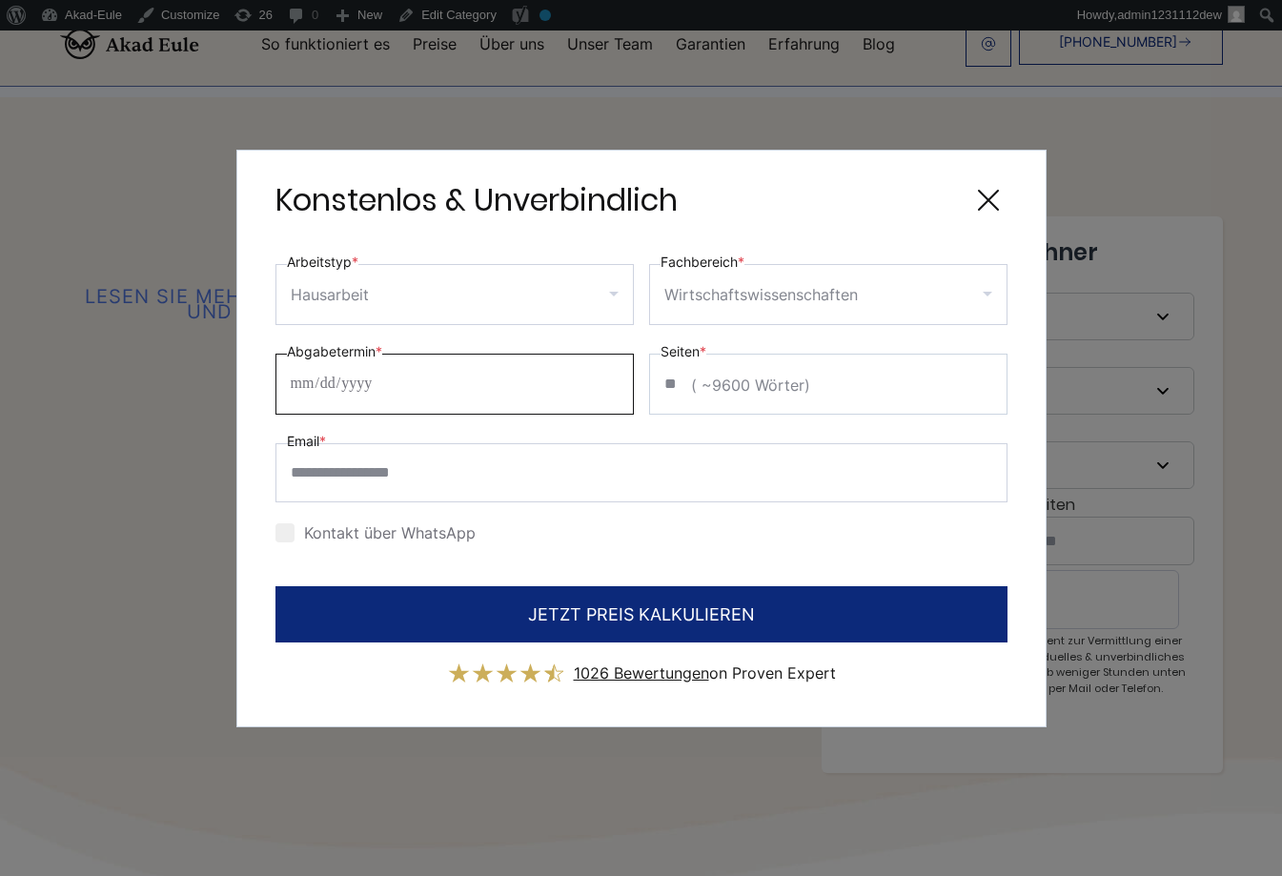
click at [353, 393] on input "Abgabetermin *" at bounding box center [454, 384] width 358 height 61
click at [318, 384] on input "Abgabetermin *" at bounding box center [454, 384] width 358 height 61
click at [275, 385] on input "Abgabetermin *" at bounding box center [454, 384] width 358 height 61
click at [293, 386] on input "Abgabetermin *" at bounding box center [454, 384] width 358 height 61
click at [330, 379] on input "Abgabetermin *" at bounding box center [454, 384] width 358 height 61
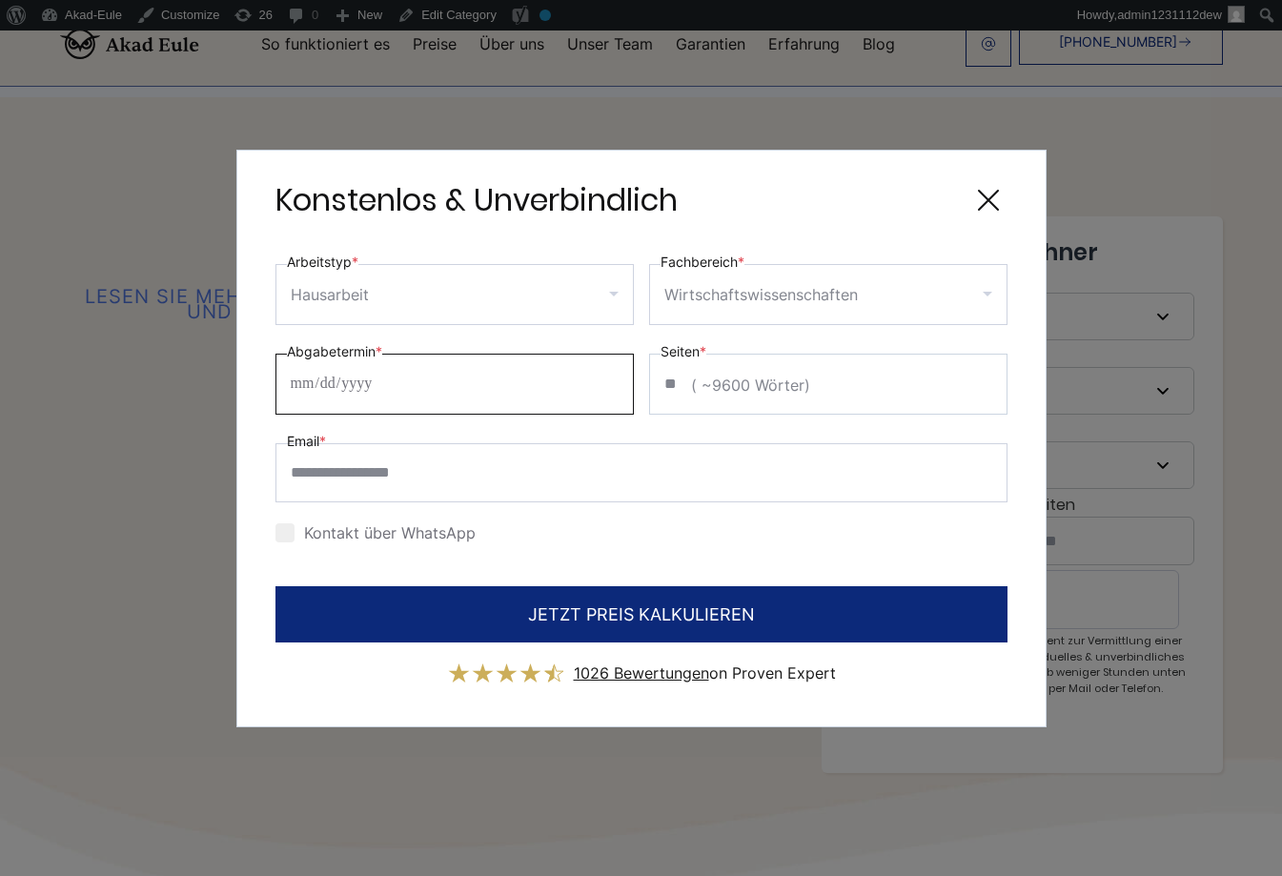
type input "**********"
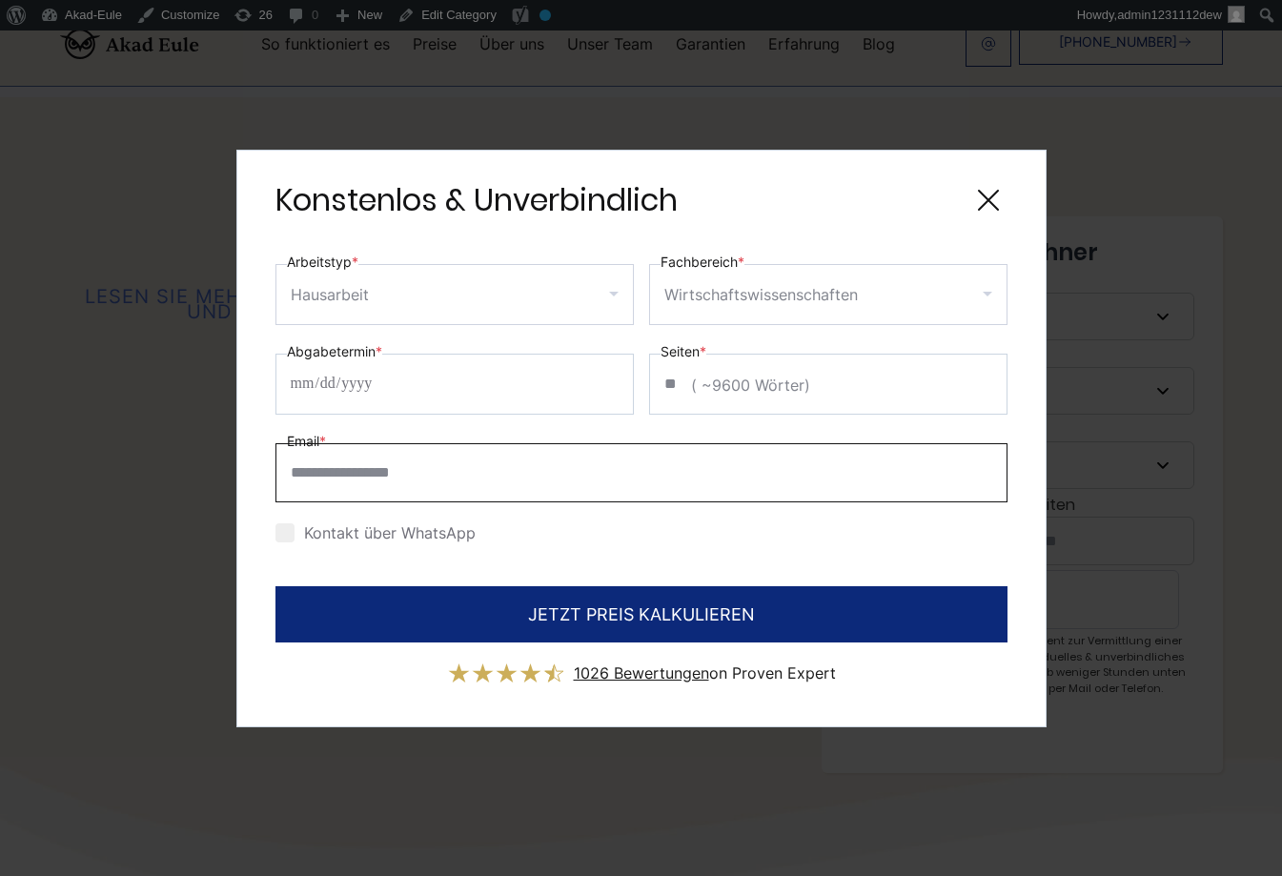
click at [414, 463] on input "Email *" at bounding box center [641, 472] width 732 height 59
type input "**********"
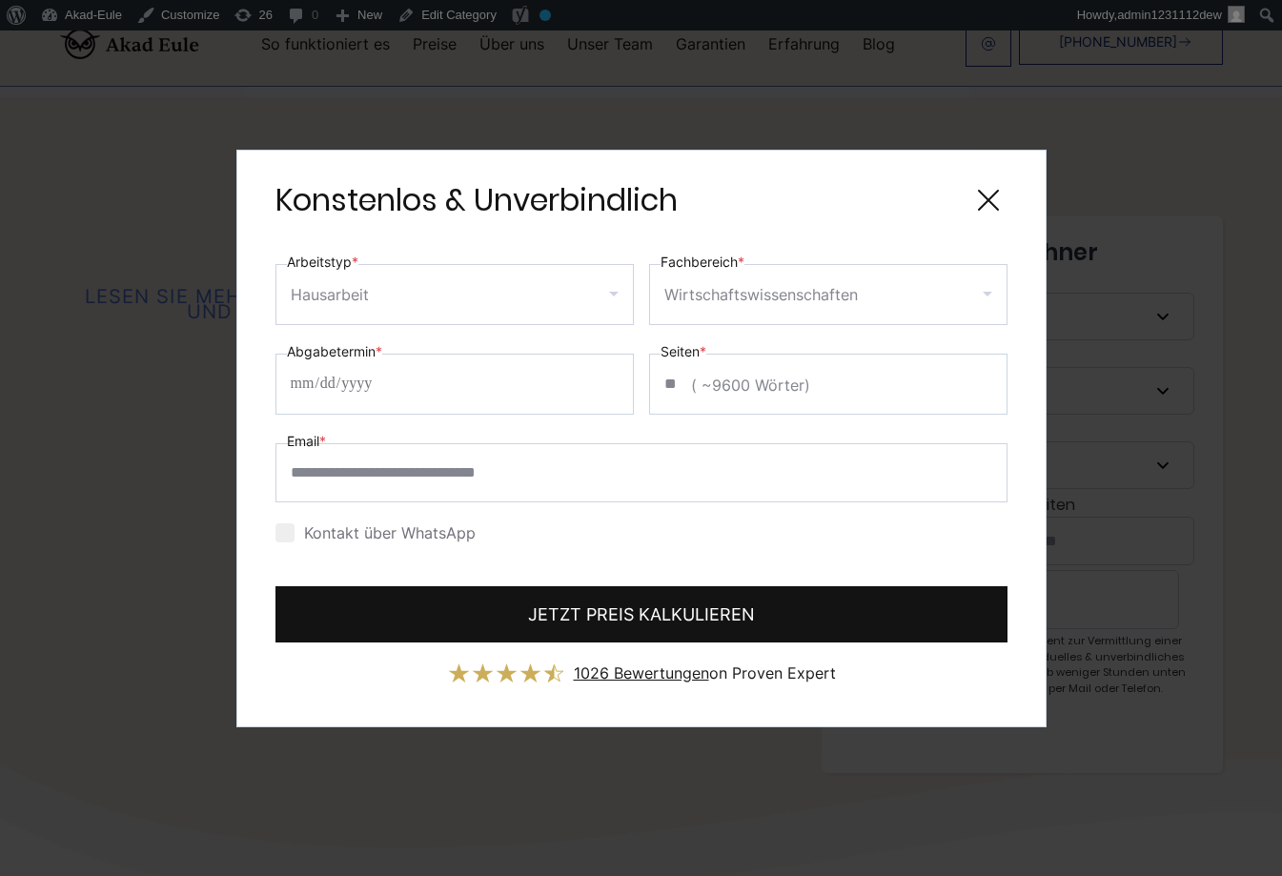
click at [679, 606] on button "JETZT PREIS KALKULIEREN" at bounding box center [641, 614] width 732 height 56
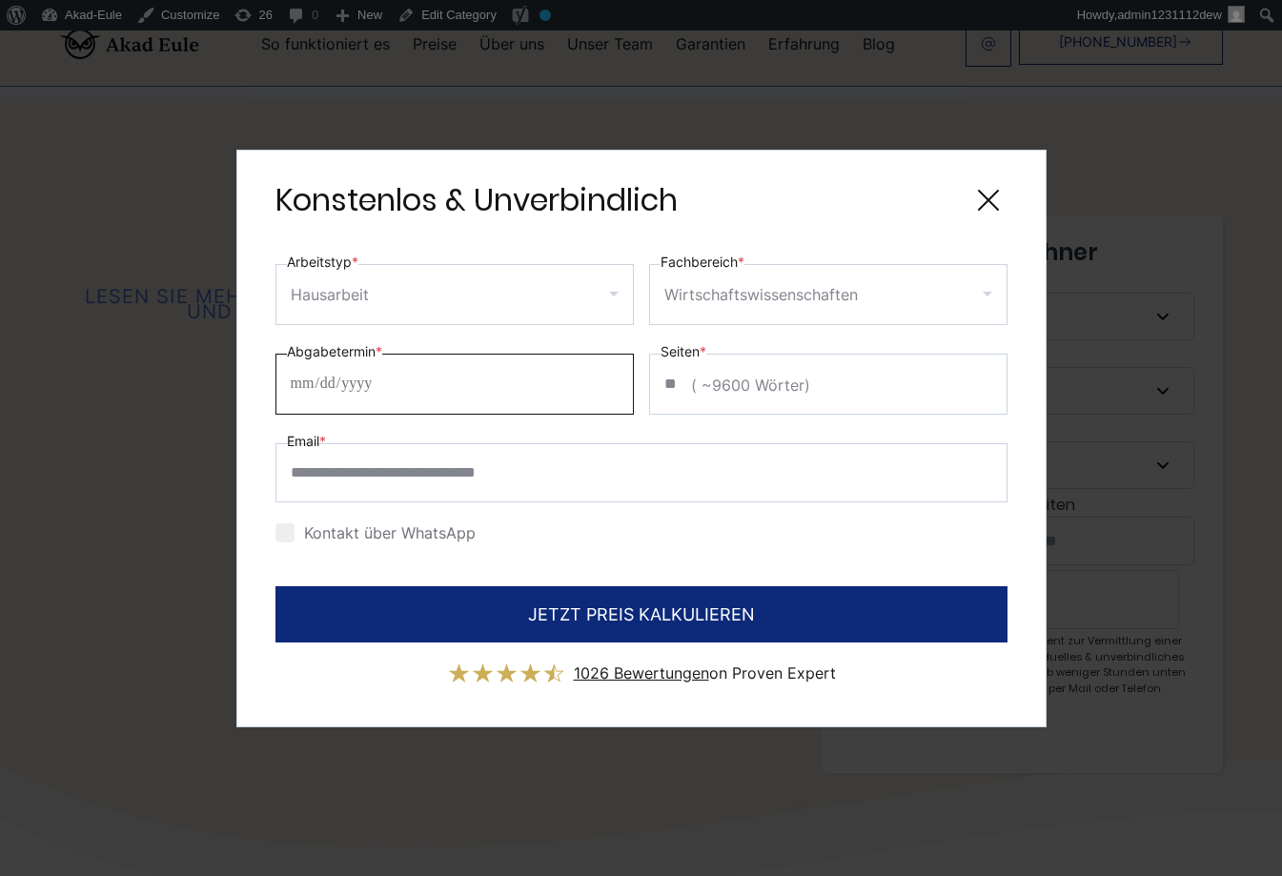
click at [370, 383] on input "**********" at bounding box center [454, 384] width 358 height 61
type input "**********"
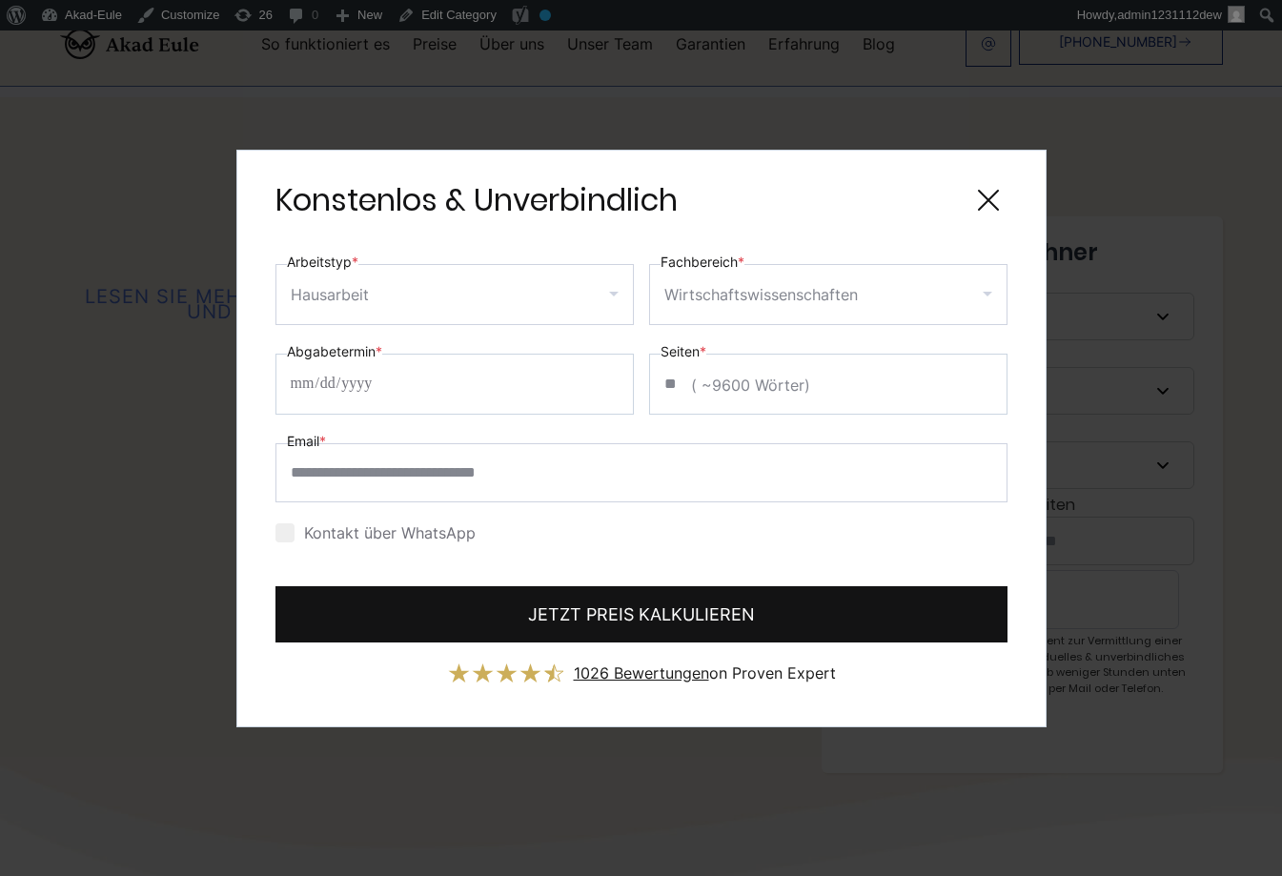
click at [589, 628] on button "JETZT PREIS KALKULIEREN" at bounding box center [641, 614] width 732 height 56
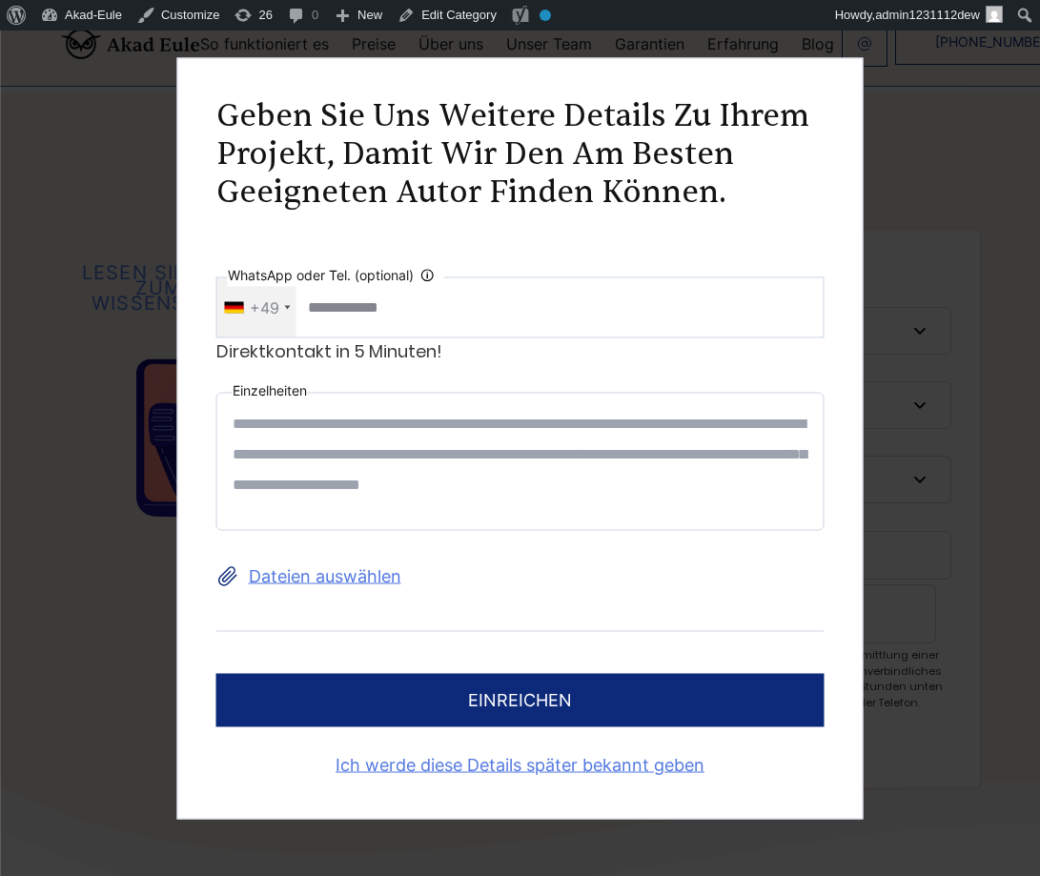
click at [550, 436] on textarea at bounding box center [520, 461] width 608 height 138
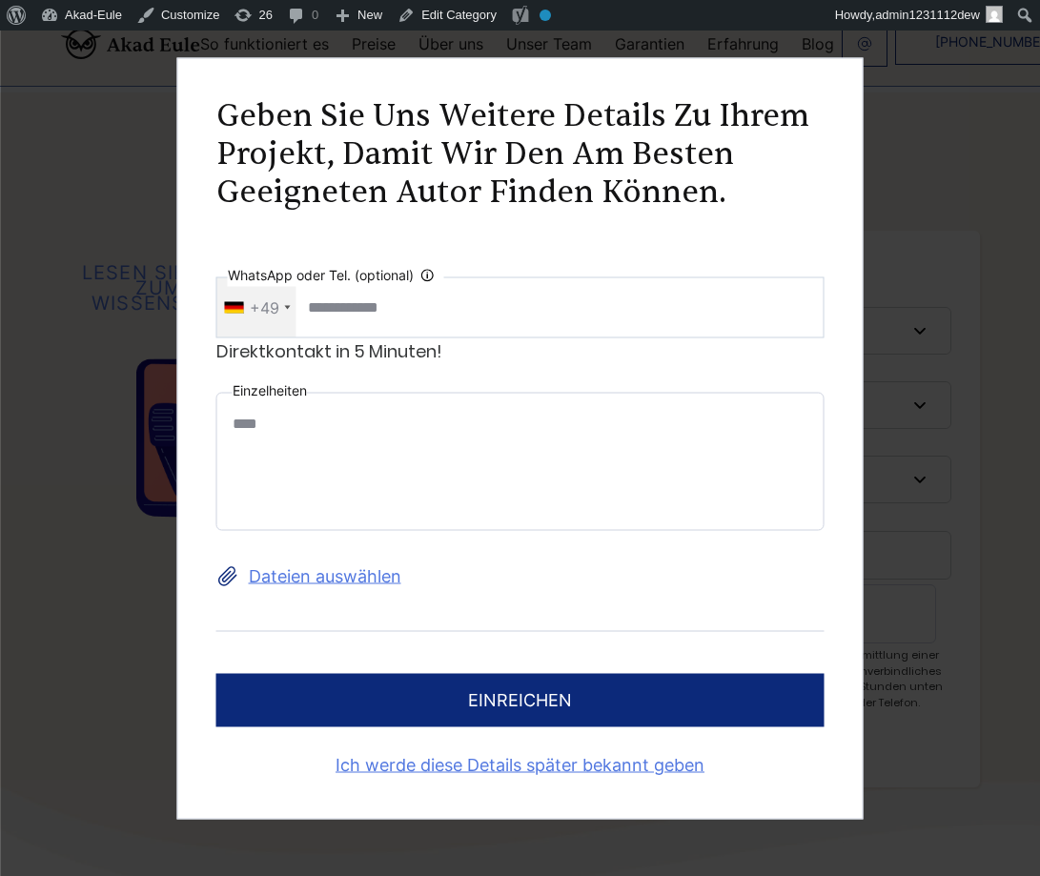
type textarea "****"
click at [508, 688] on button "einreichen" at bounding box center [520, 699] width 608 height 53
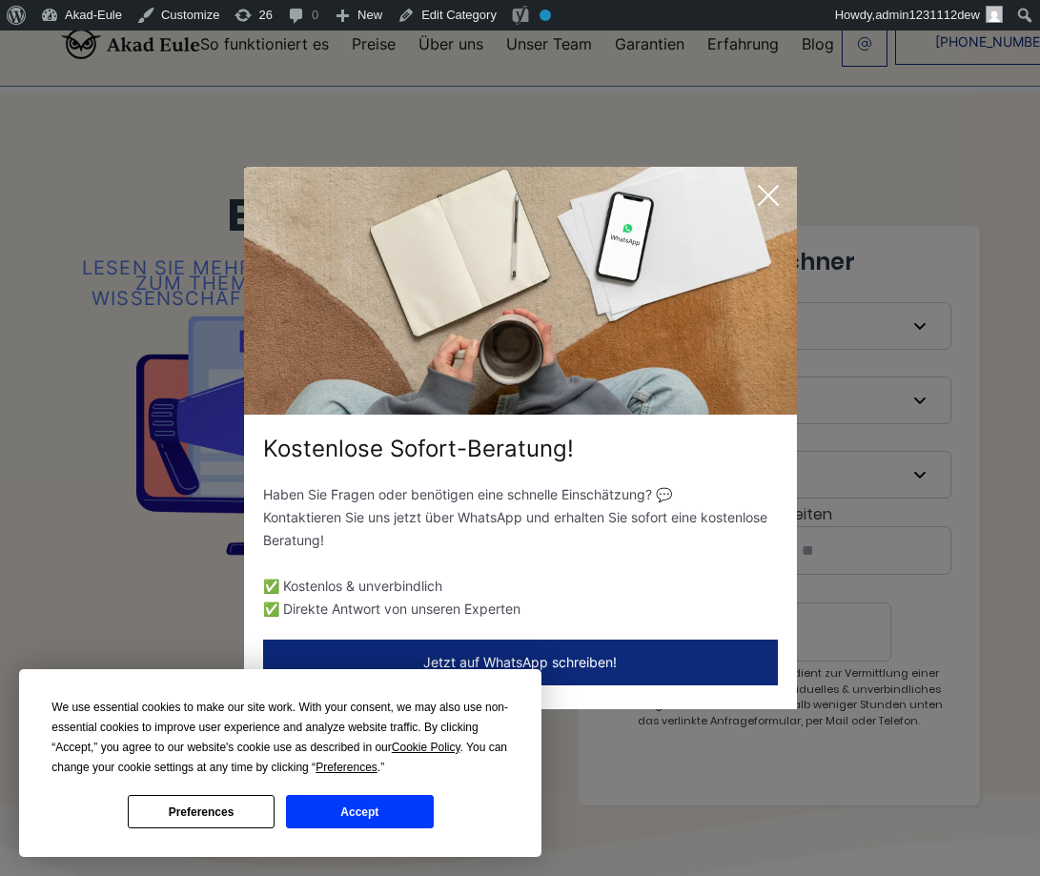
click at [753, 200] on icon at bounding box center [768, 195] width 38 height 38
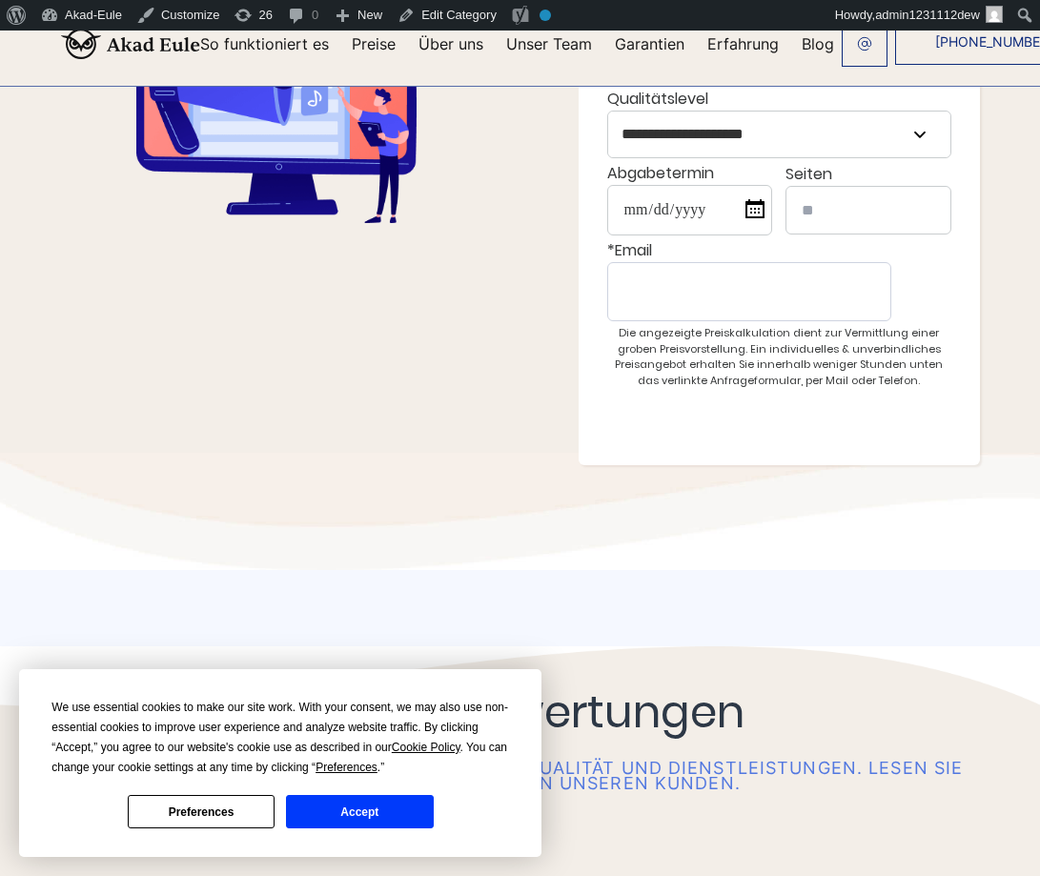
scroll to position [114, 0]
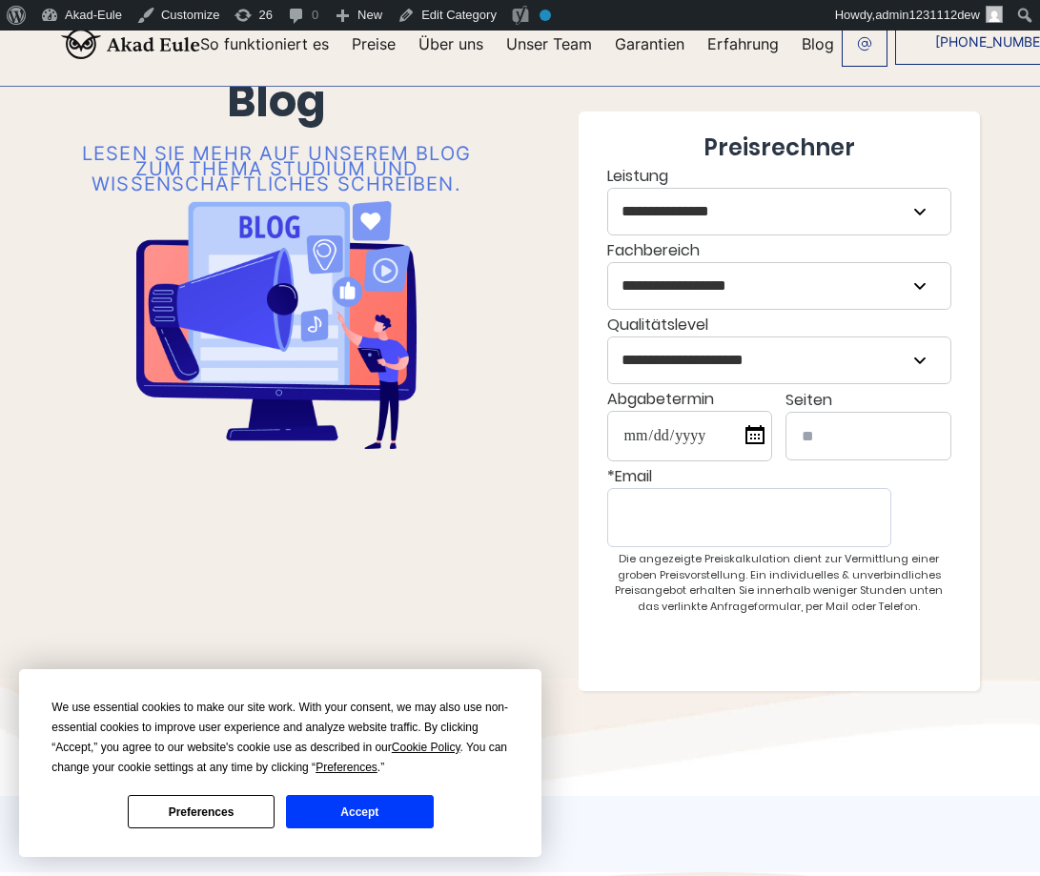
click at [1006, 471] on div "**********" at bounding box center [520, 381] width 976 height 617
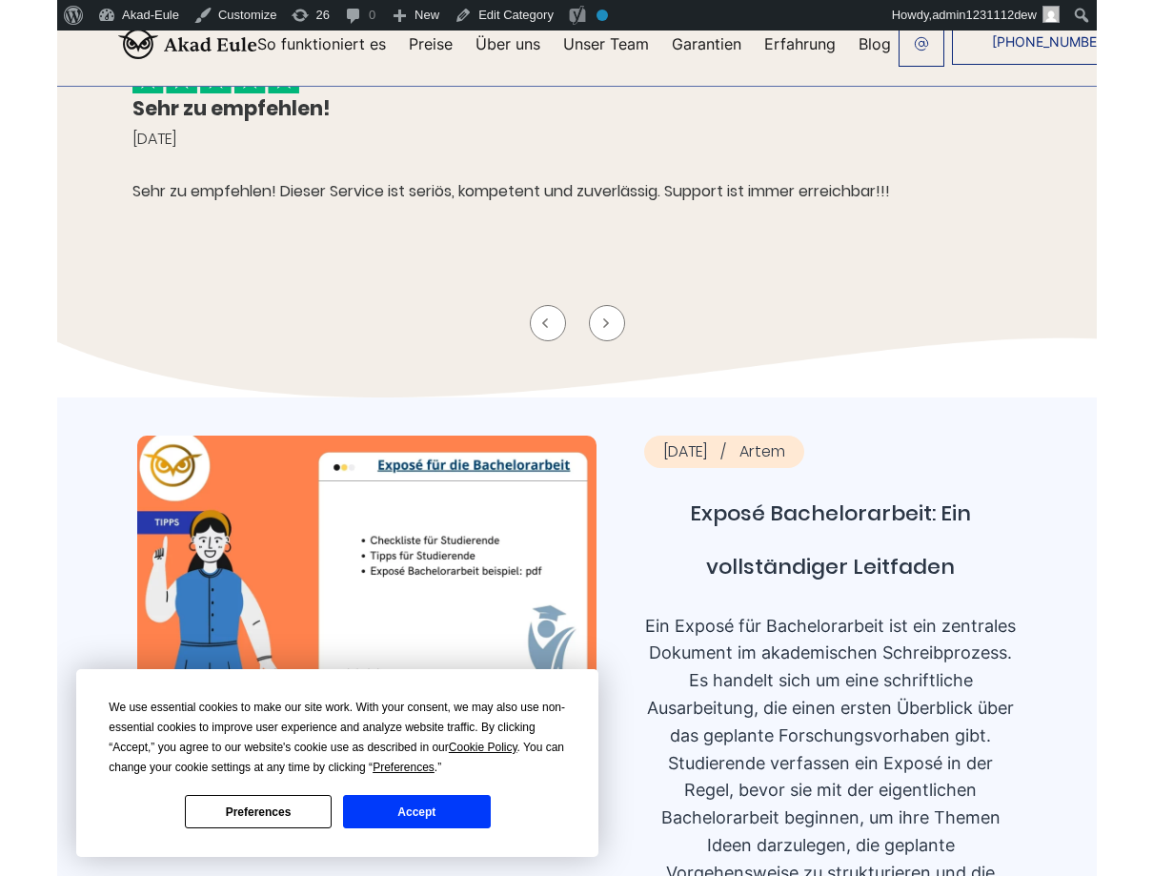
scroll to position [1181, 0]
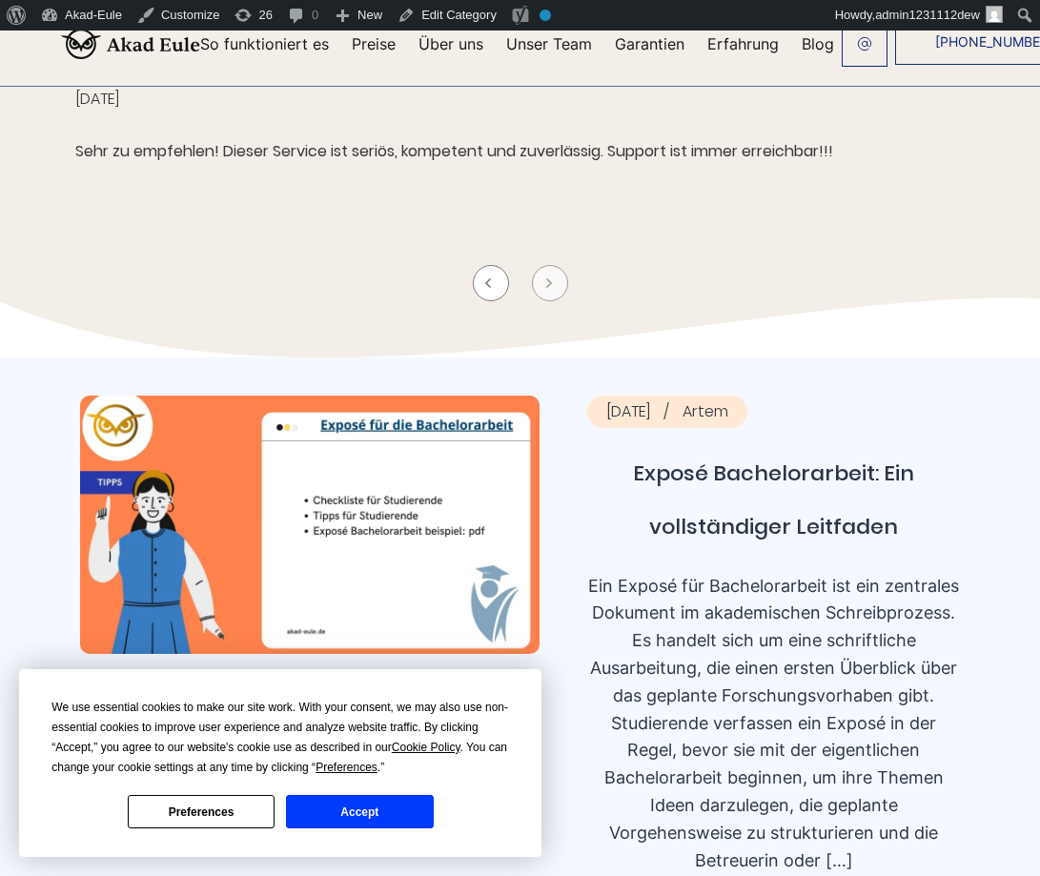
click at [551, 288] on icon at bounding box center [549, 283] width 10 height 10
click at [539, 301] on button at bounding box center [550, 283] width 36 height 36
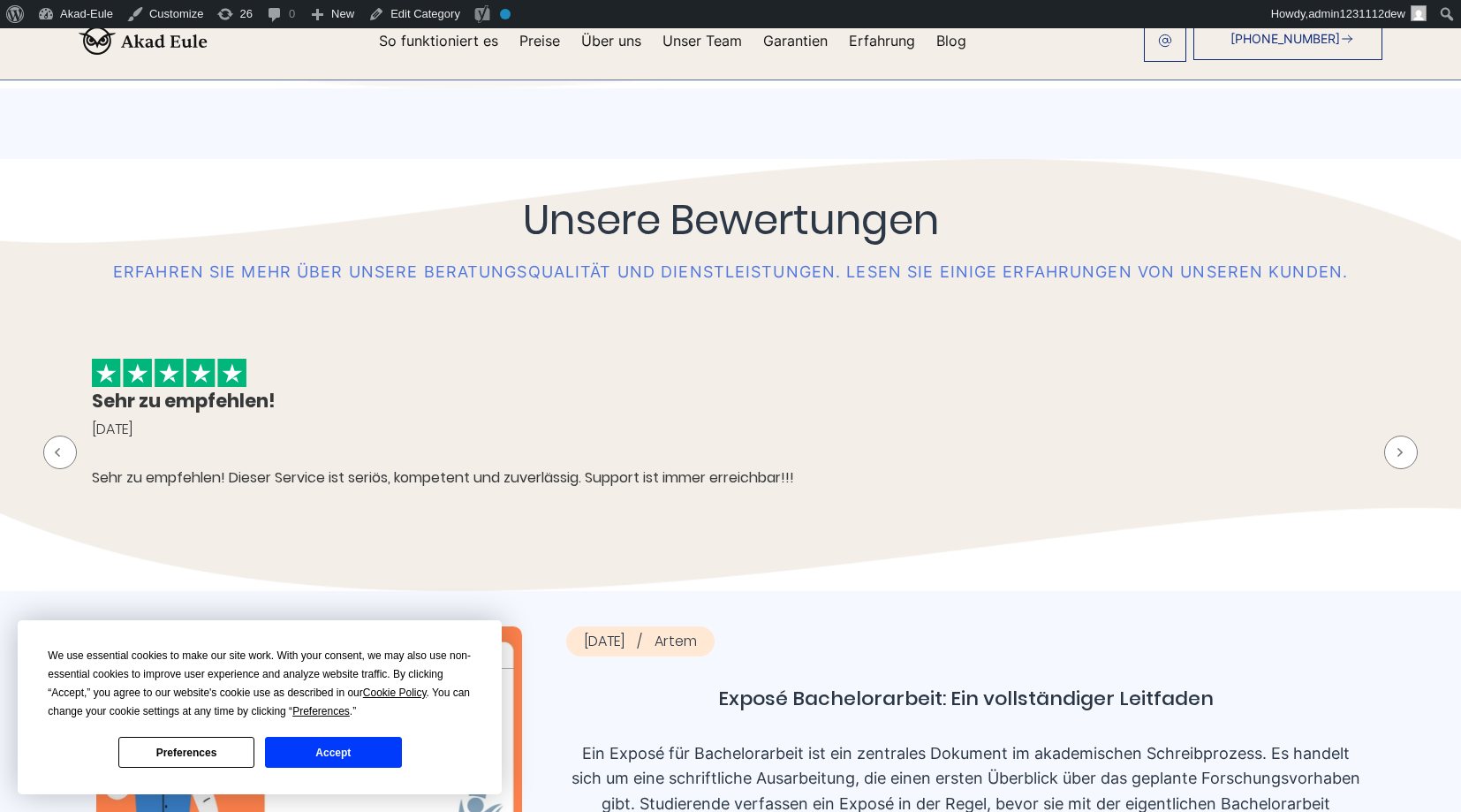
scroll to position [730, 0]
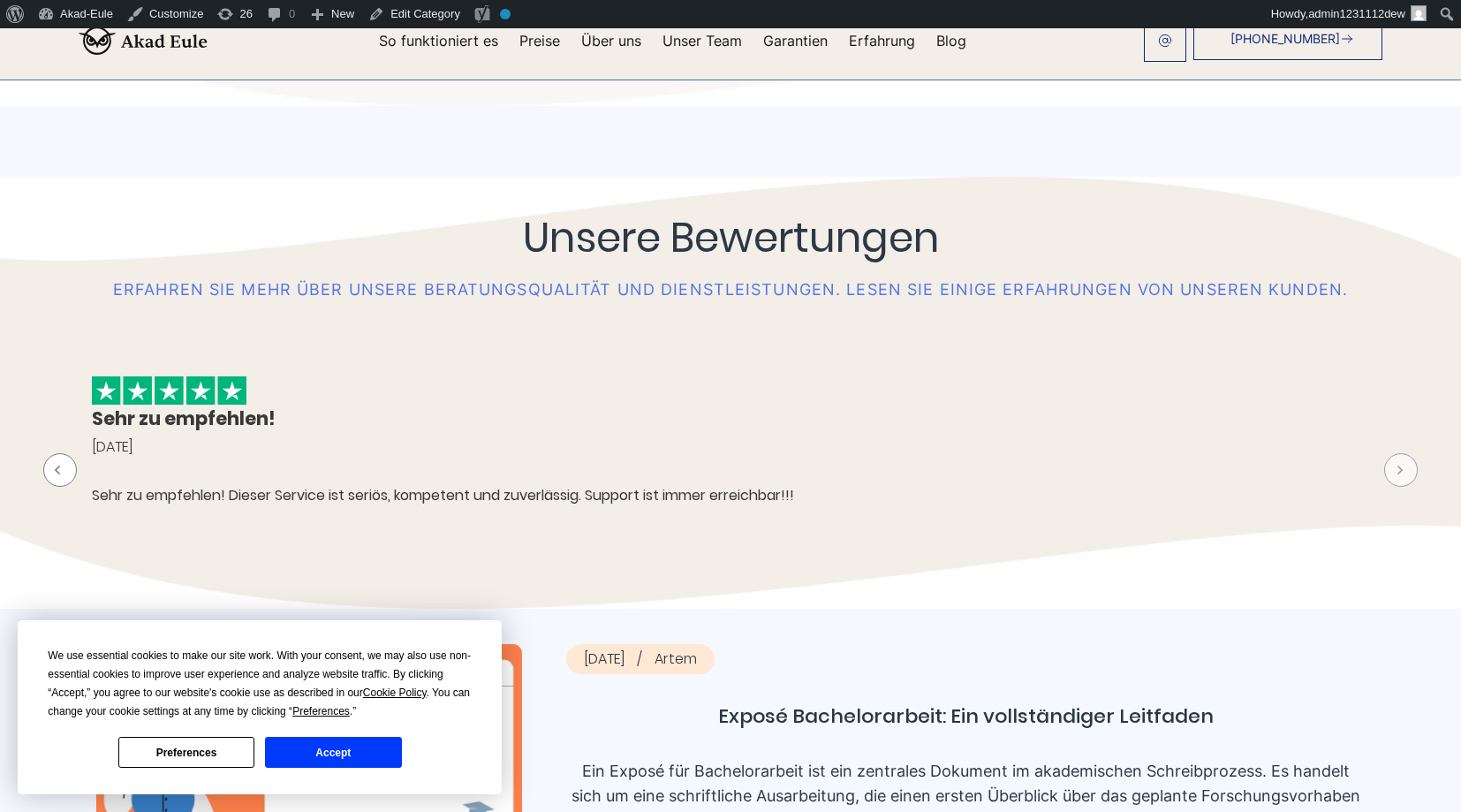
click at [963, 473] on button at bounding box center [1401, 470] width 33 height 33
drag, startPoint x: 690, startPoint y: 342, endPoint x: 285, endPoint y: 353, distance: 405.1
click at [503, 338] on div "Unsere Bewertungen Erfahren Sie mehr über unsere Beratungsqualität und Dienstle…" at bounding box center [730, 393] width 1357 height 362
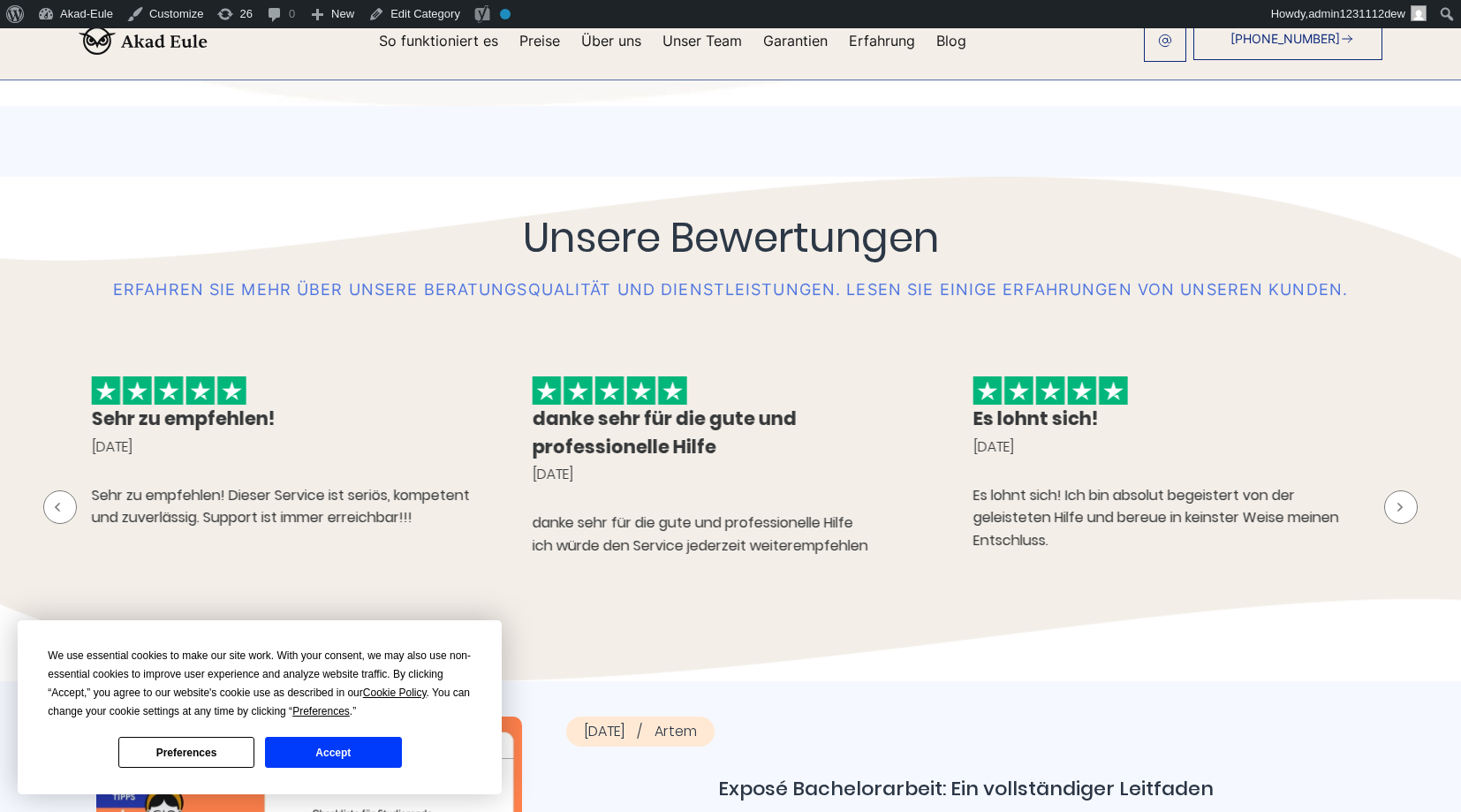
drag, startPoint x: 417, startPoint y: 445, endPoint x: 653, endPoint y: 454, distance: 236.2
drag, startPoint x: 730, startPoint y: 427, endPoint x: 446, endPoint y: 413, distance: 284.3
click at [516, 418] on li "danke sehr für die gute und professionelle Hilfe 23.04.2023" at bounding box center [728, 484] width 423 height 234
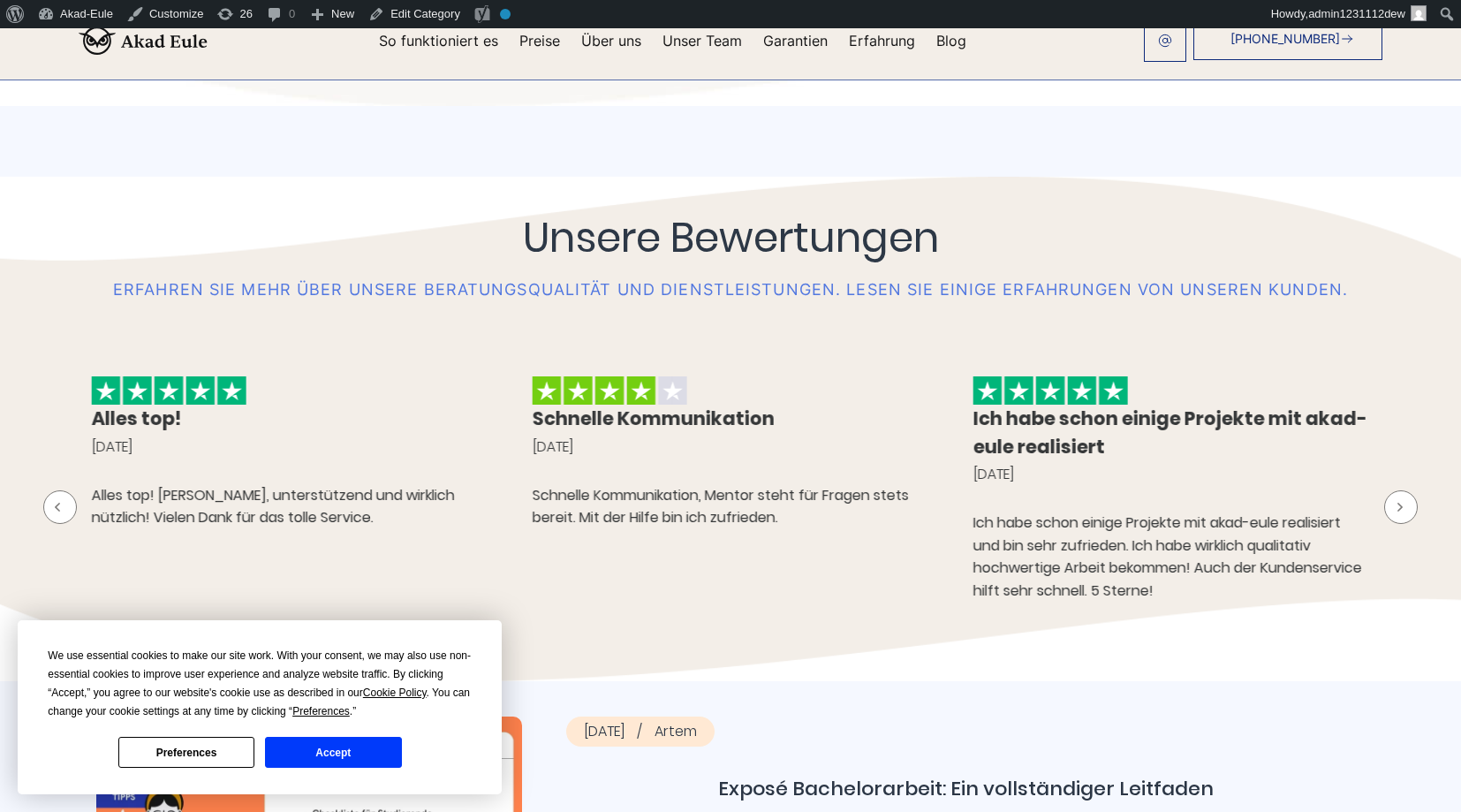
drag, startPoint x: 582, startPoint y: 439, endPoint x: 470, endPoint y: 421, distance: 113.4
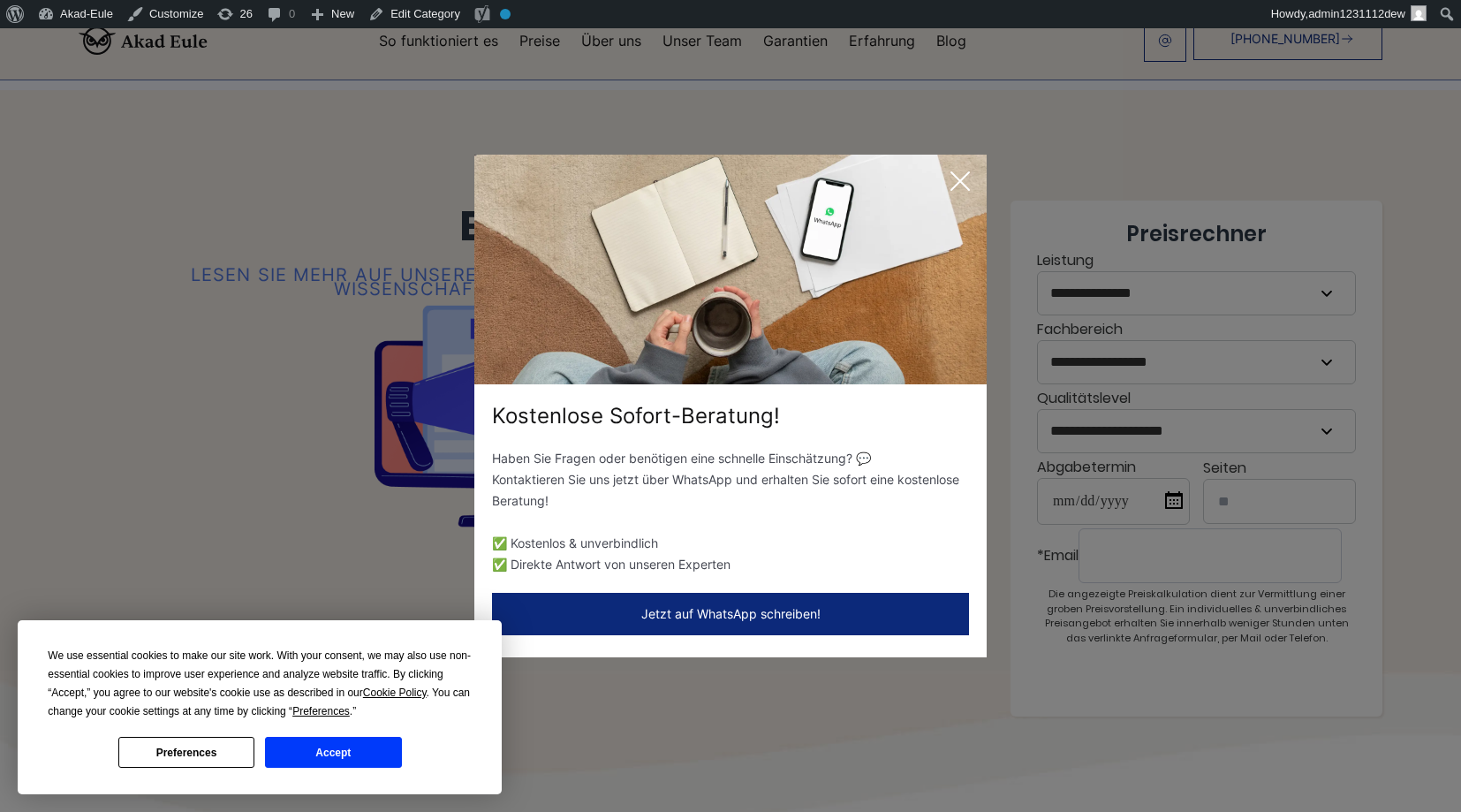
click at [944, 178] on icon at bounding box center [960, 181] width 35 height 35
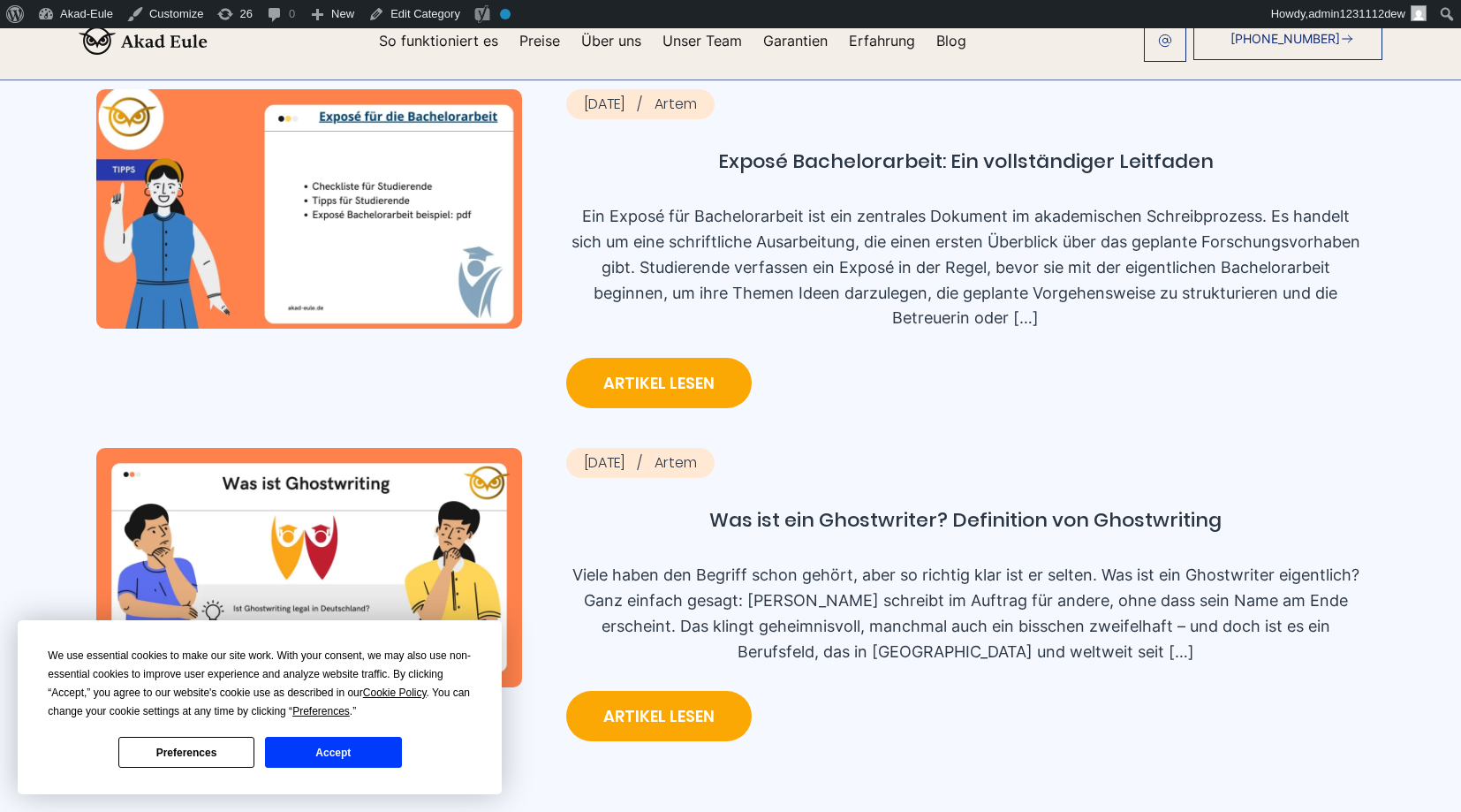
scroll to position [1590, 0]
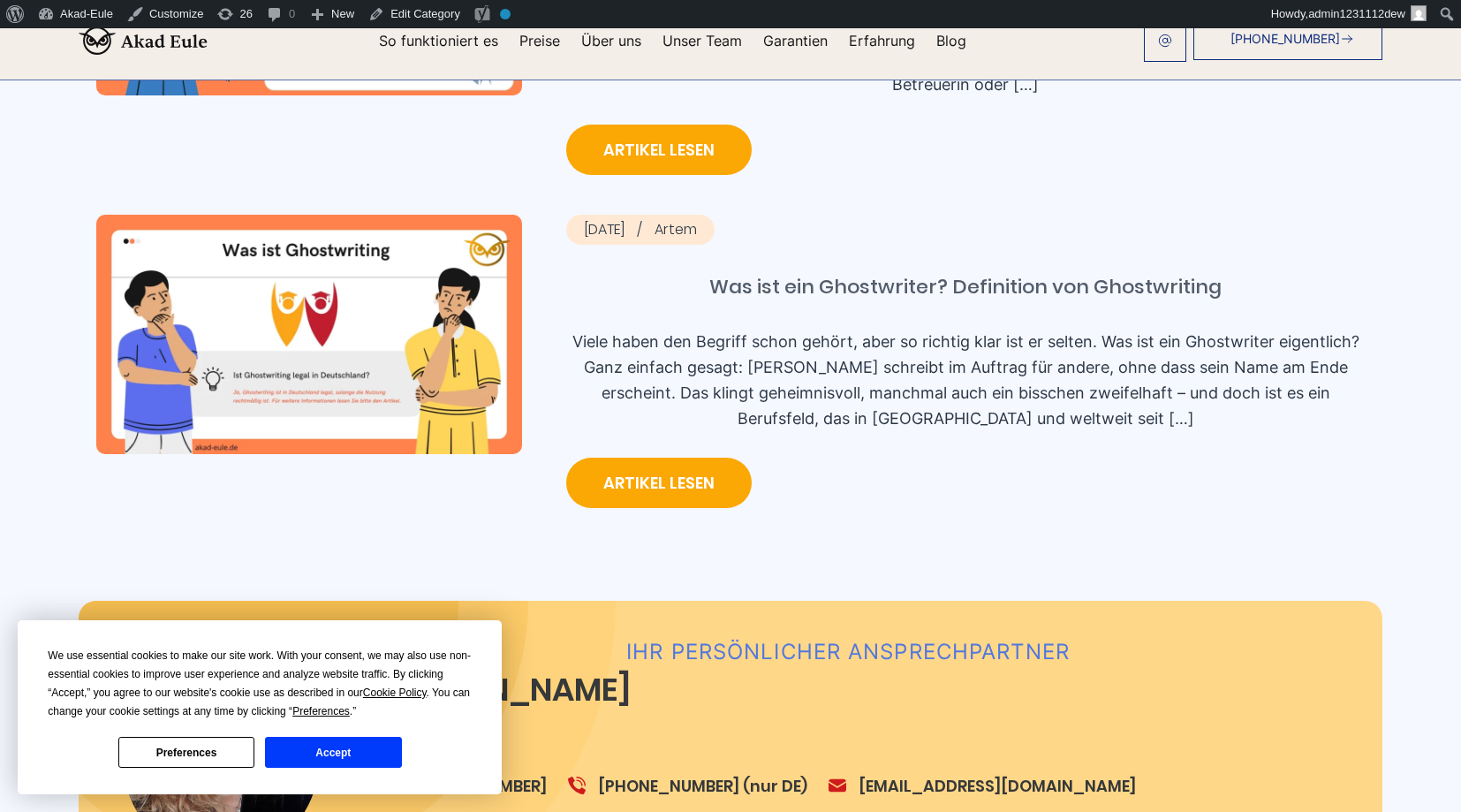
click at [642, 284] on link "Was ist ein Ghostwriter? Definition von Ghostwriting" at bounding box center [965, 286] width 798 height 49
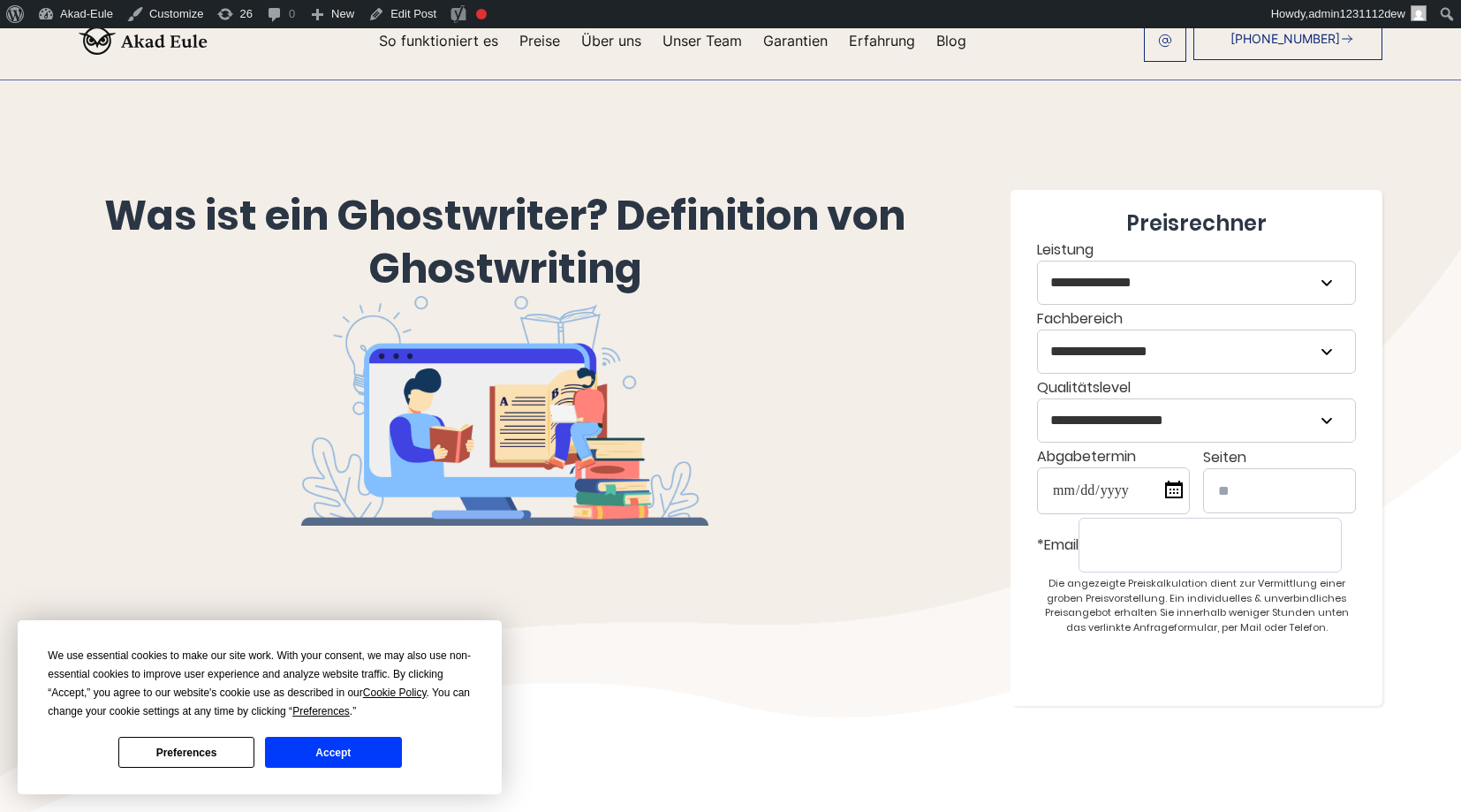
scroll to position [36, 0]
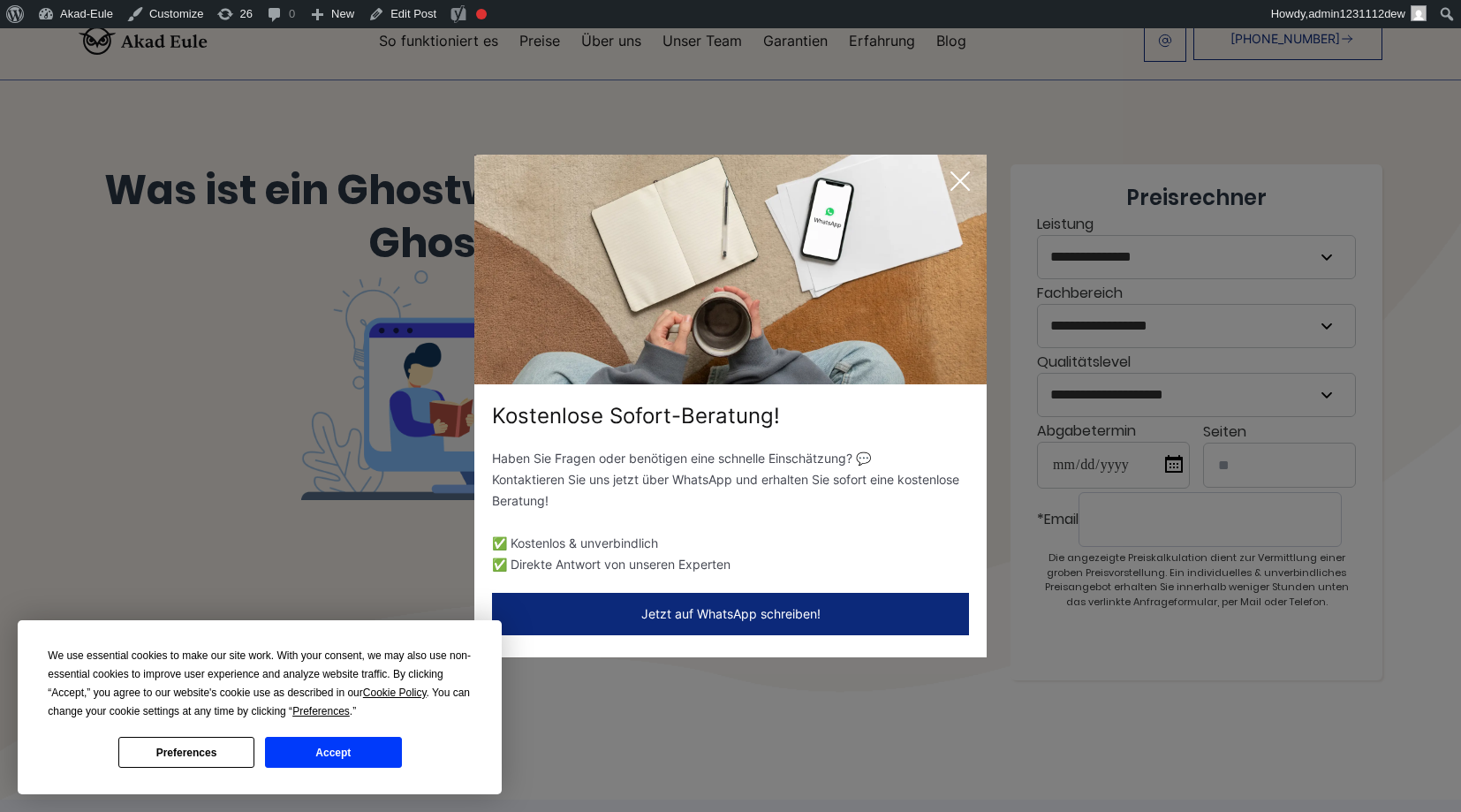
click at [967, 178] on icon at bounding box center [960, 181] width 35 height 35
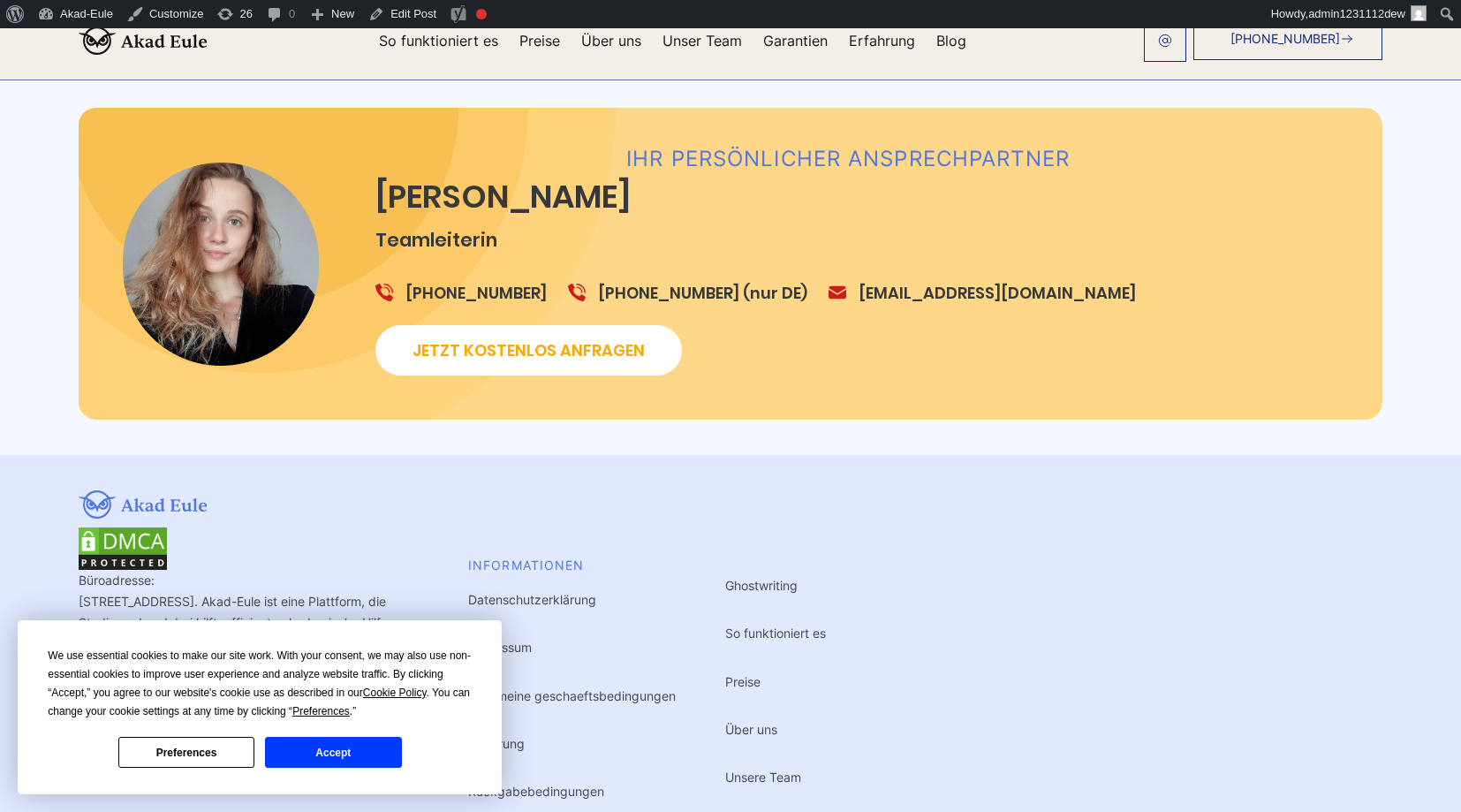
scroll to position [3949, 0]
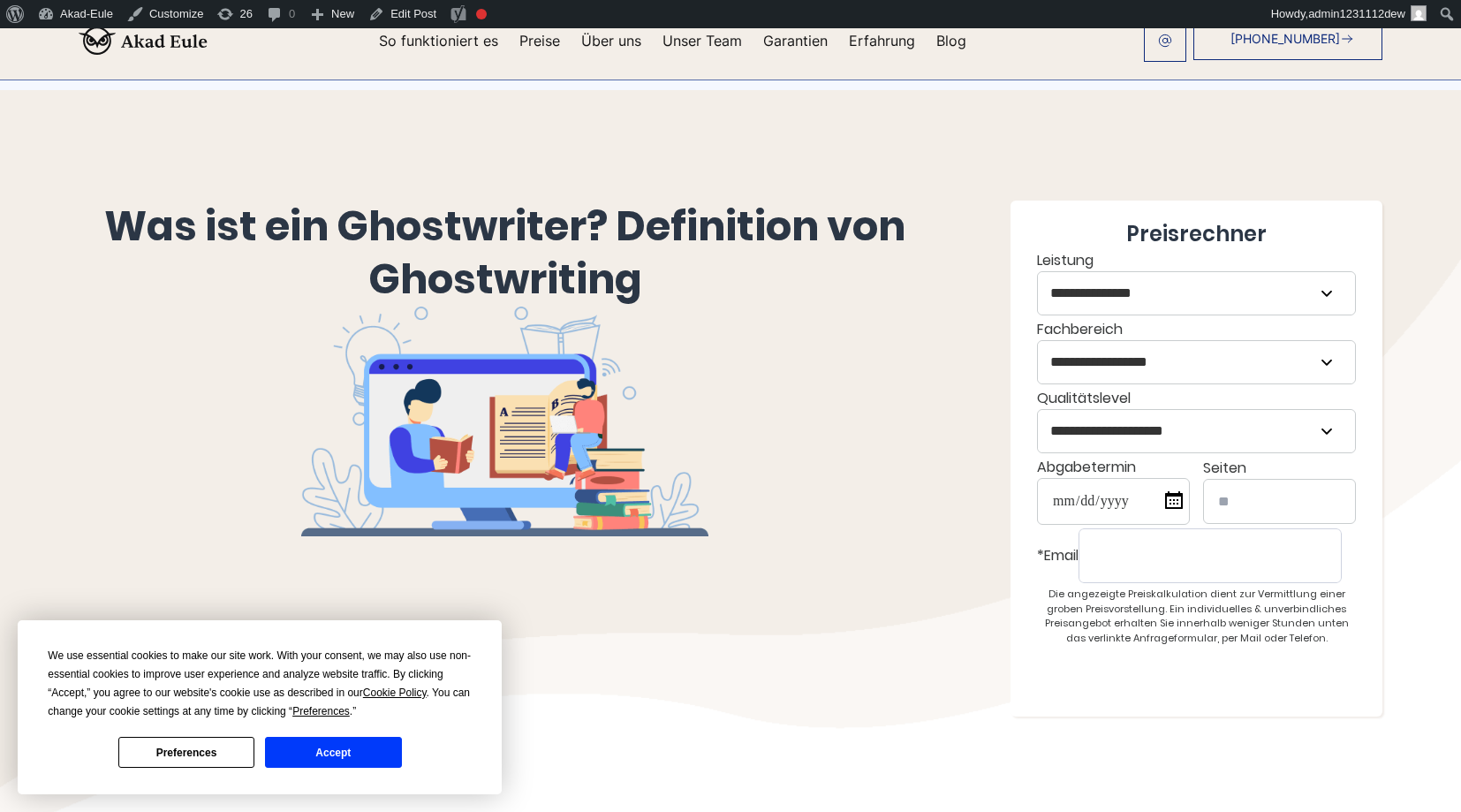
click at [1161, 560] on input "*Email" at bounding box center [1210, 555] width 263 height 55
click at [326, 745] on button "Accept" at bounding box center [333, 752] width 136 height 31
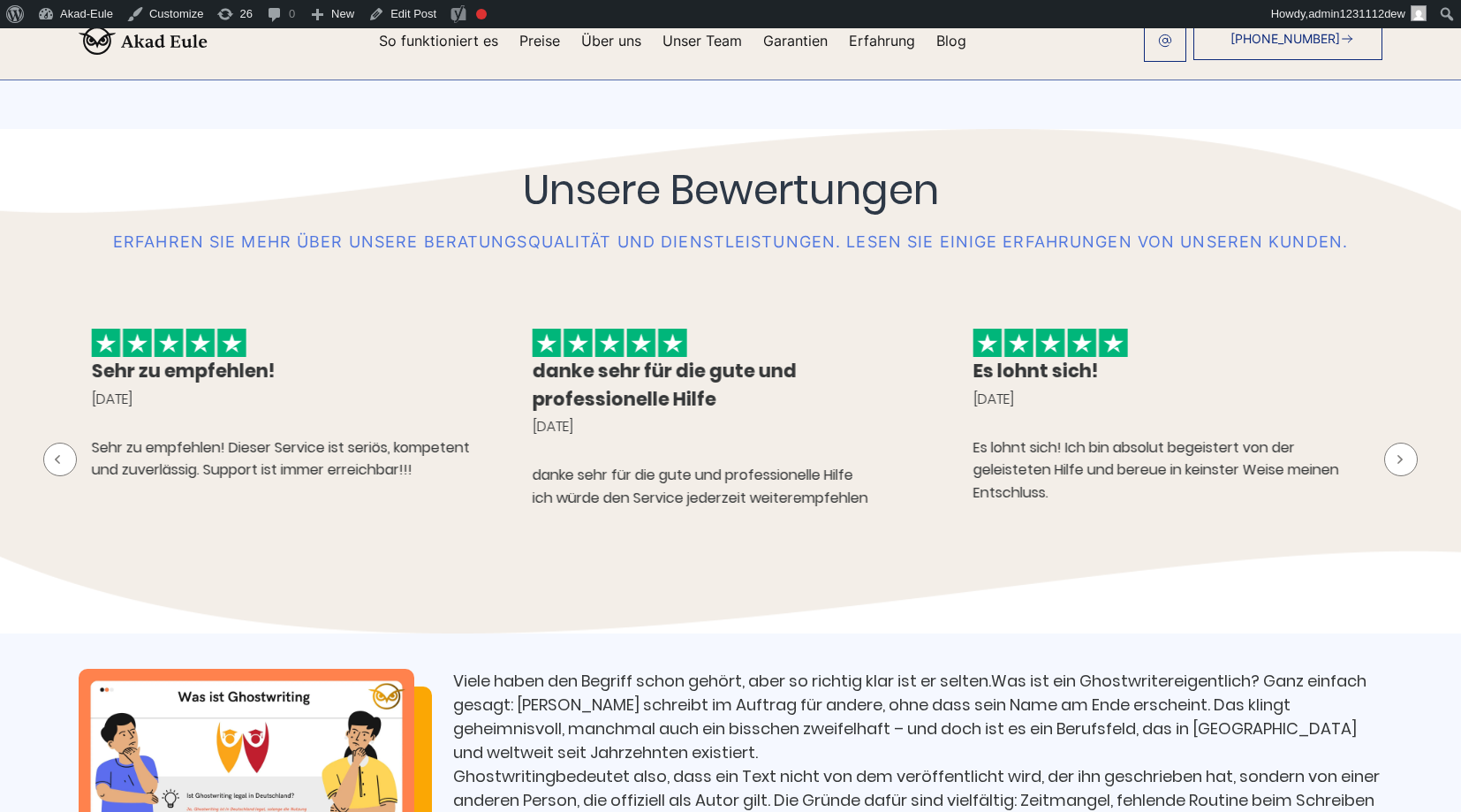
scroll to position [647, 0]
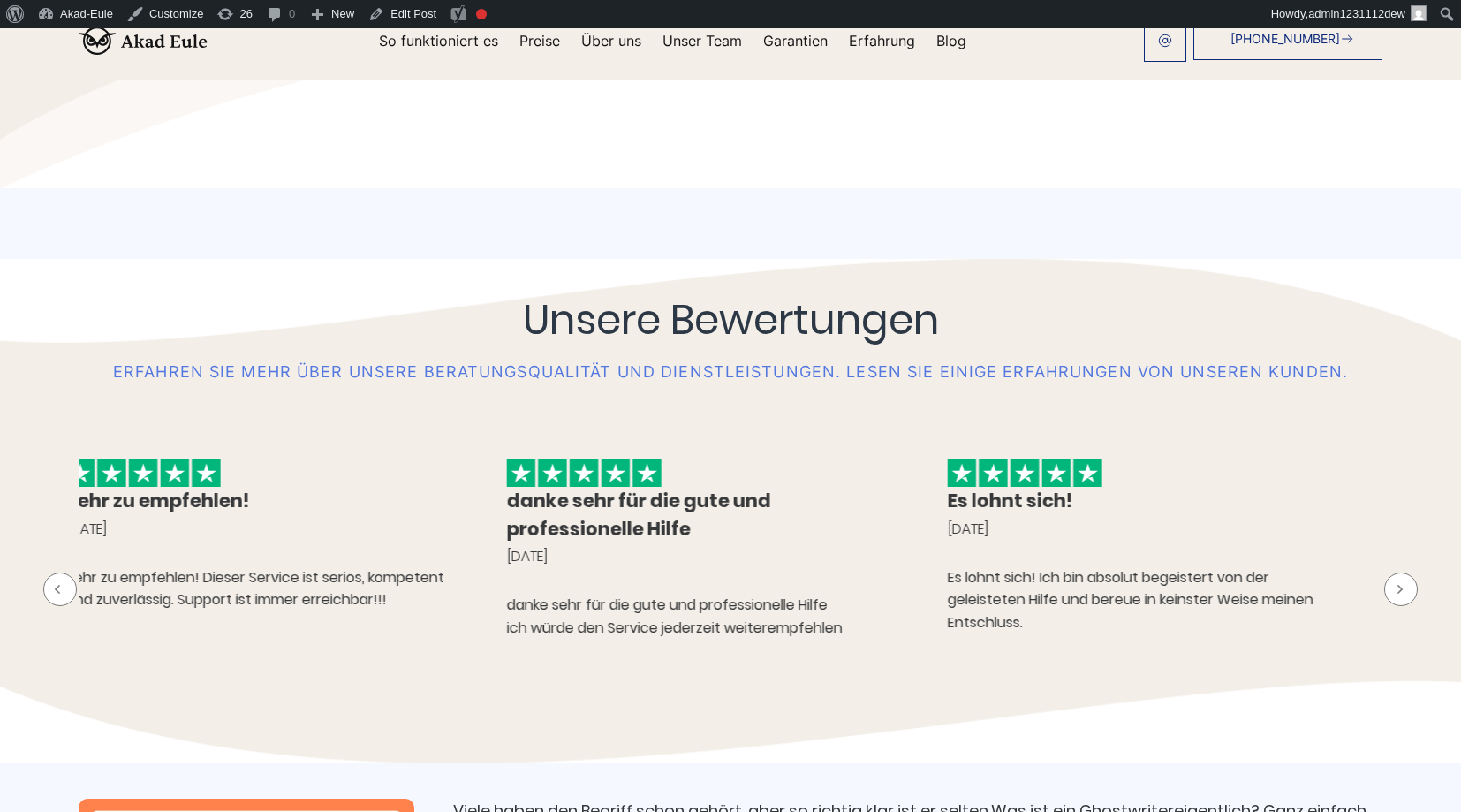
drag, startPoint x: 853, startPoint y: 579, endPoint x: 489, endPoint y: 557, distance: 364.7
click at [520, 567] on div "danke sehr für die gute und professionelle Hilfe 23.04.2023" at bounding box center [705, 527] width 397 height 81
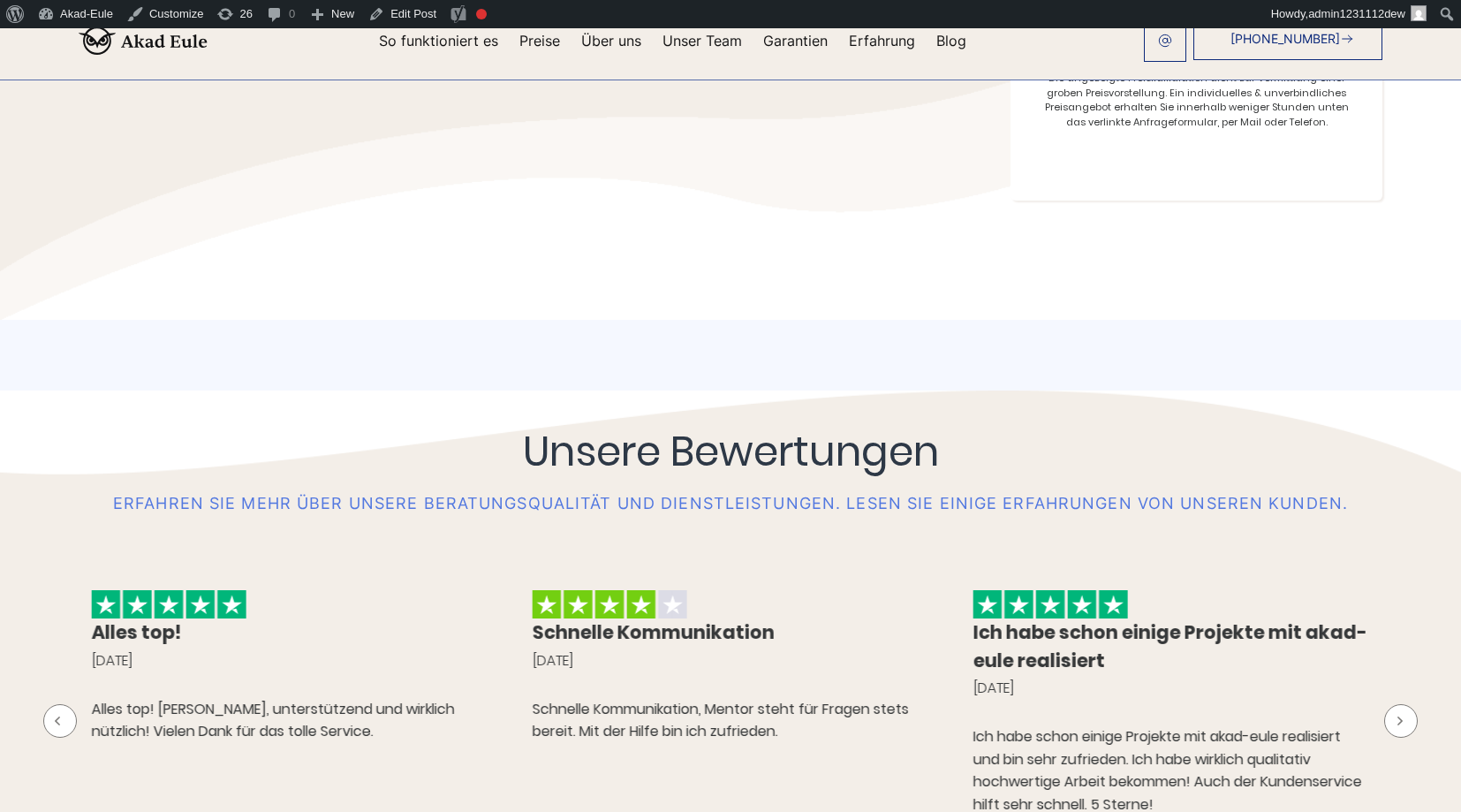
scroll to position [0, 0]
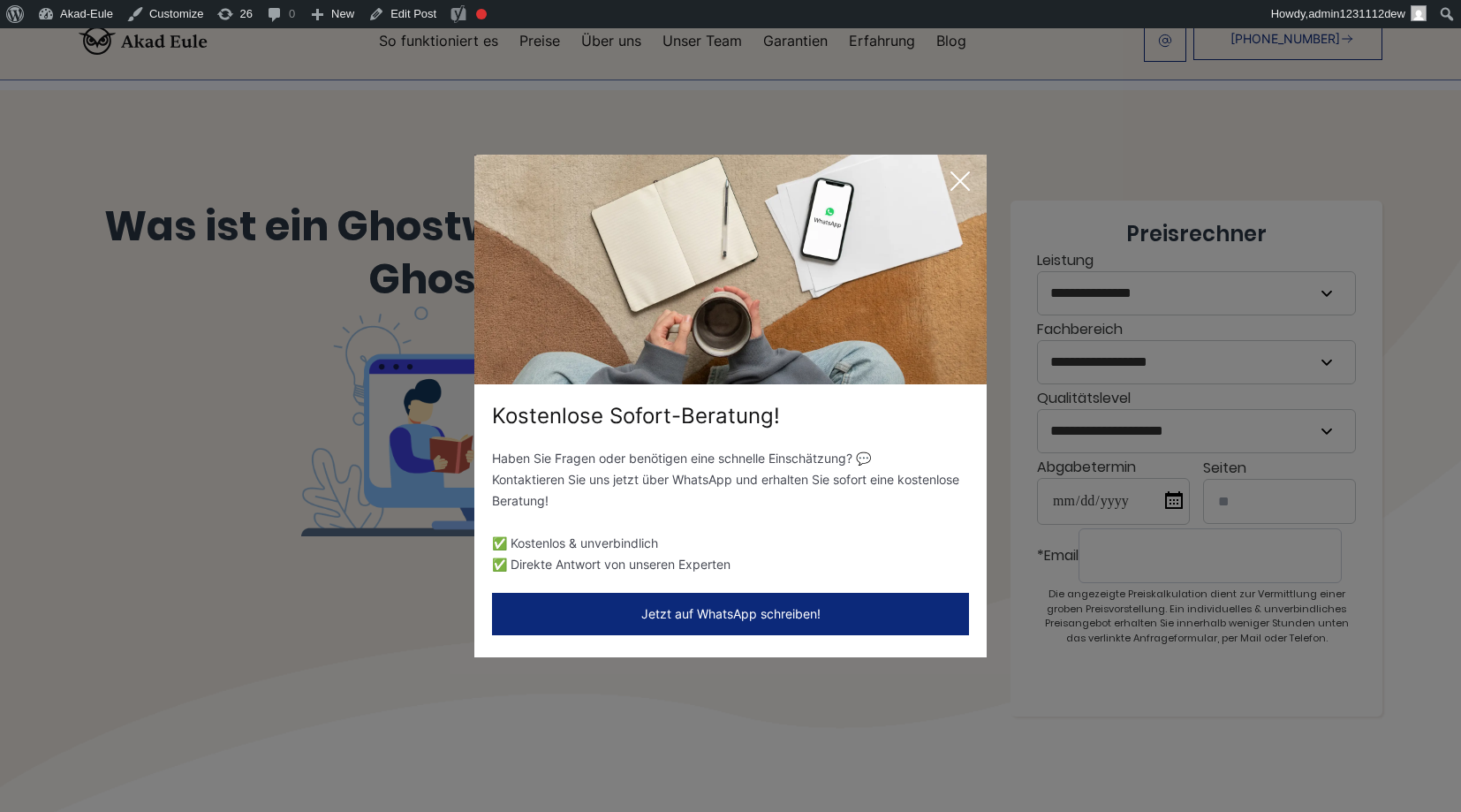
click at [969, 176] on icon at bounding box center [960, 181] width 35 height 35
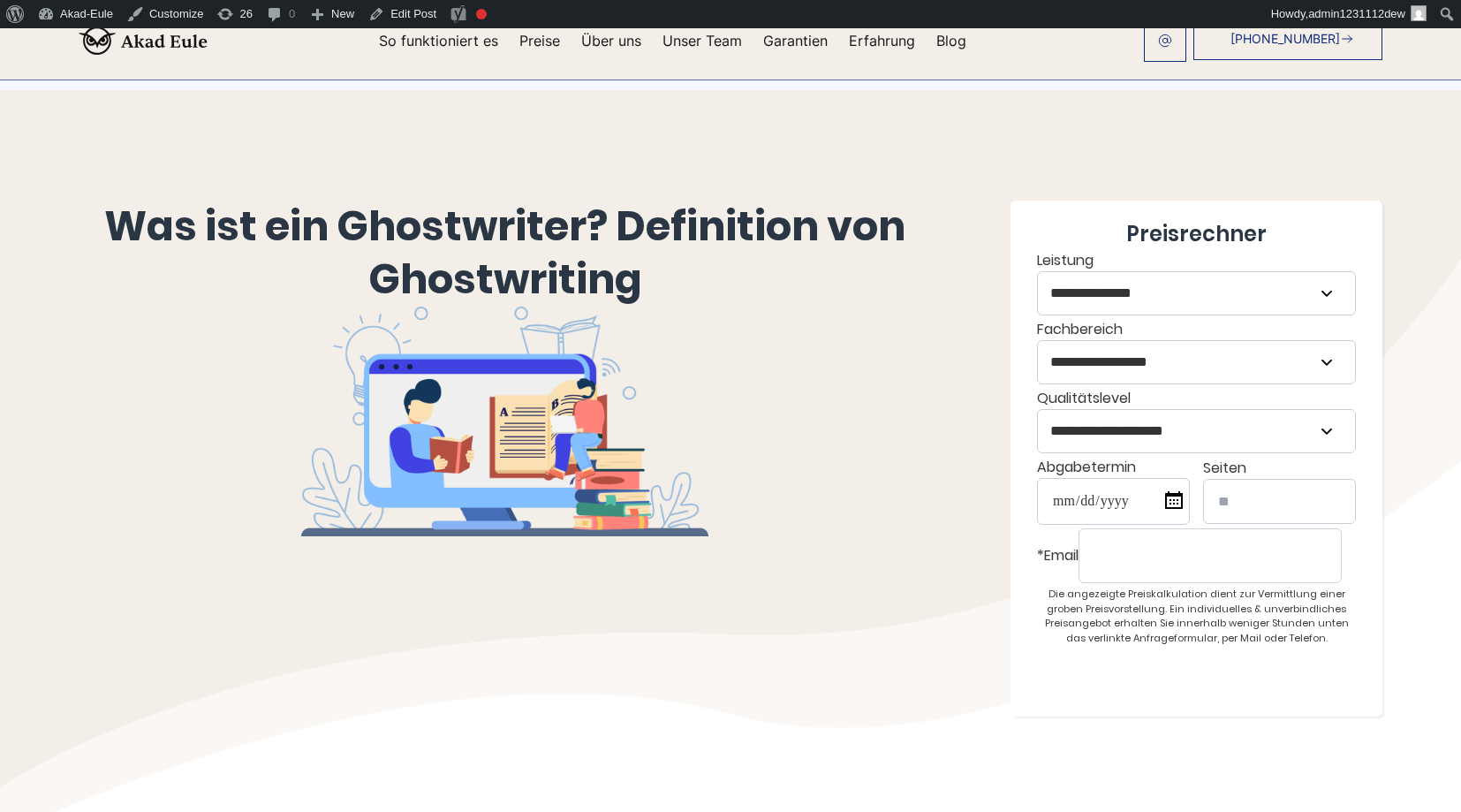
click at [106, 50] on img at bounding box center [143, 41] width 129 height 28
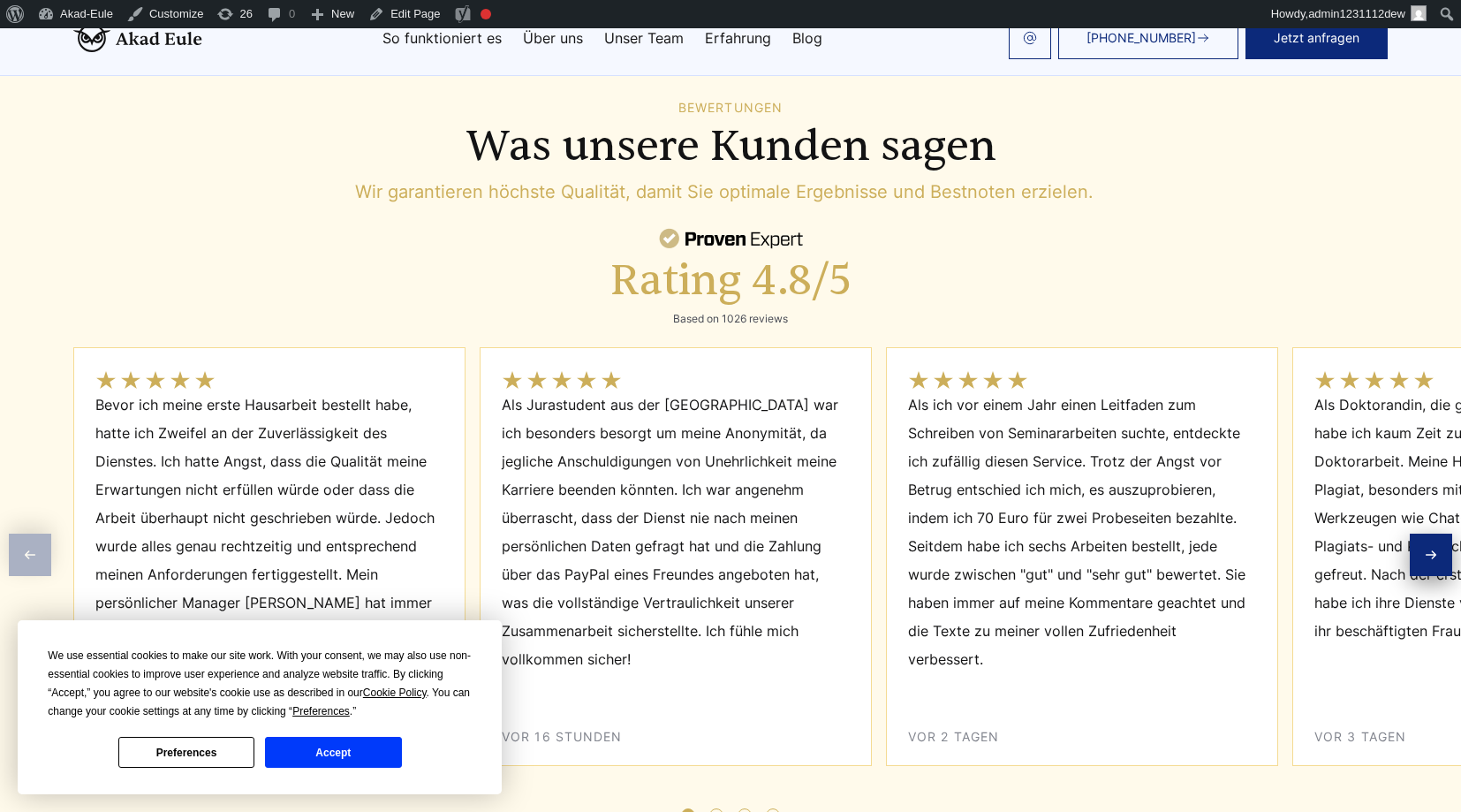
scroll to position [6041, 0]
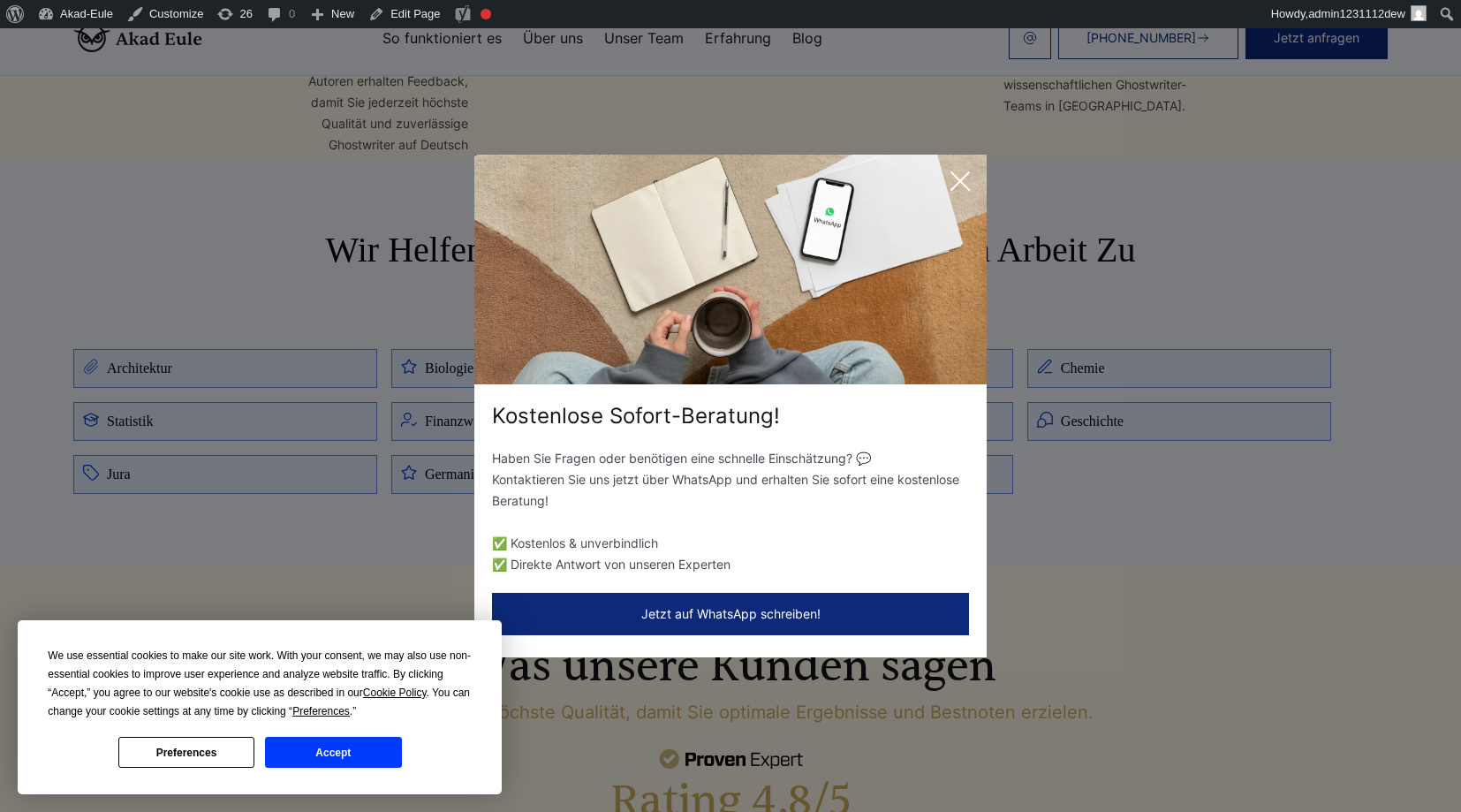
click at [959, 166] on icon at bounding box center [960, 181] width 35 height 35
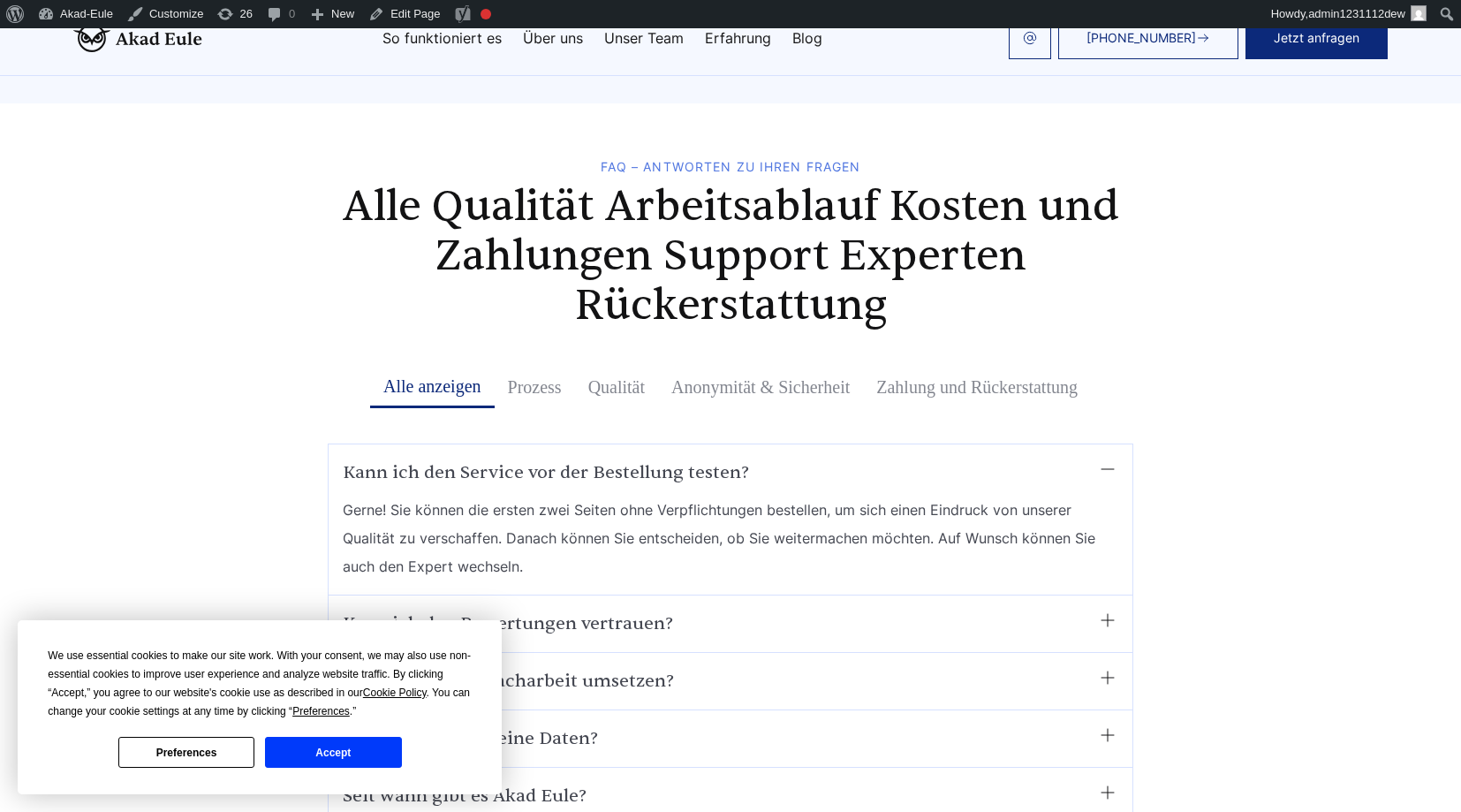
scroll to position [8570, 0]
